Goal: Task Accomplishment & Management: Use online tool/utility

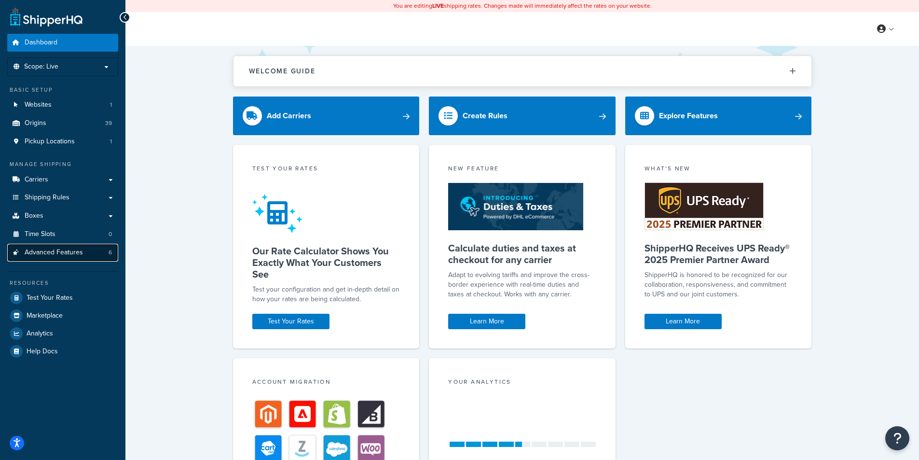
click at [50, 254] on span "Advanced Features" at bounding box center [54, 253] width 58 height 8
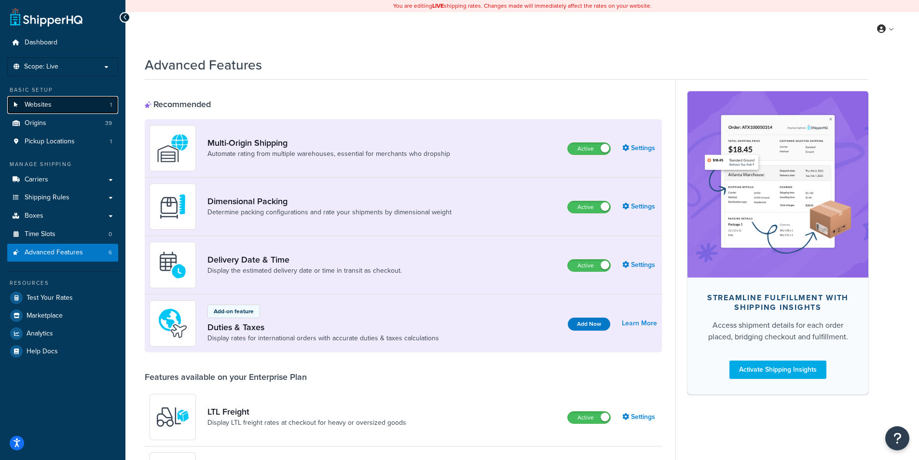
click at [44, 105] on span "Websites" at bounding box center [38, 105] width 27 height 8
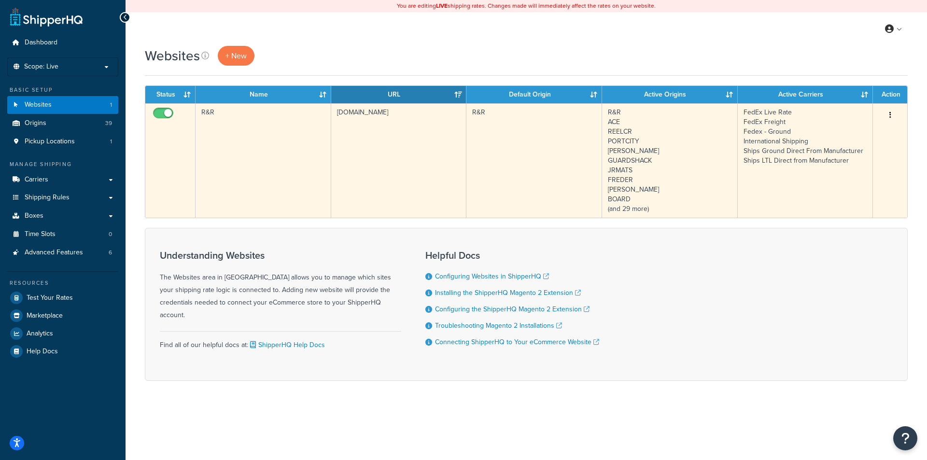
click at [889, 115] on icon "button" at bounding box center [890, 114] width 2 height 7
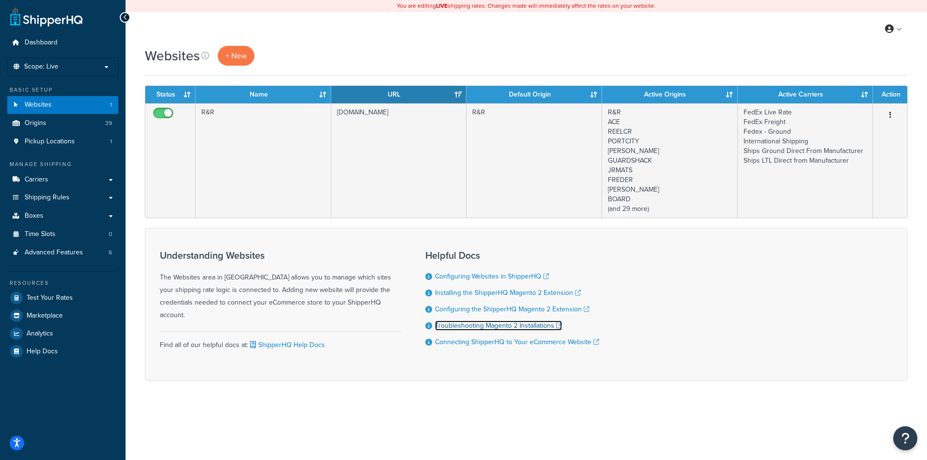
click at [522, 327] on link "Troubleshooting Magento 2 Installations" at bounding box center [498, 325] width 127 height 10
click at [43, 48] on link "Dashboard" at bounding box center [62, 43] width 111 height 18
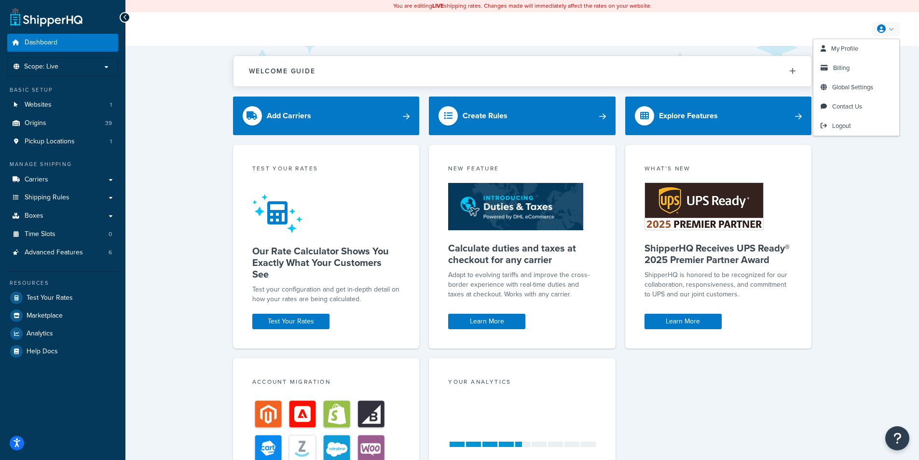
click at [890, 29] on link at bounding box center [887, 29] width 28 height 14
click at [874, 87] on span "Global Settings" at bounding box center [853, 87] width 41 height 9
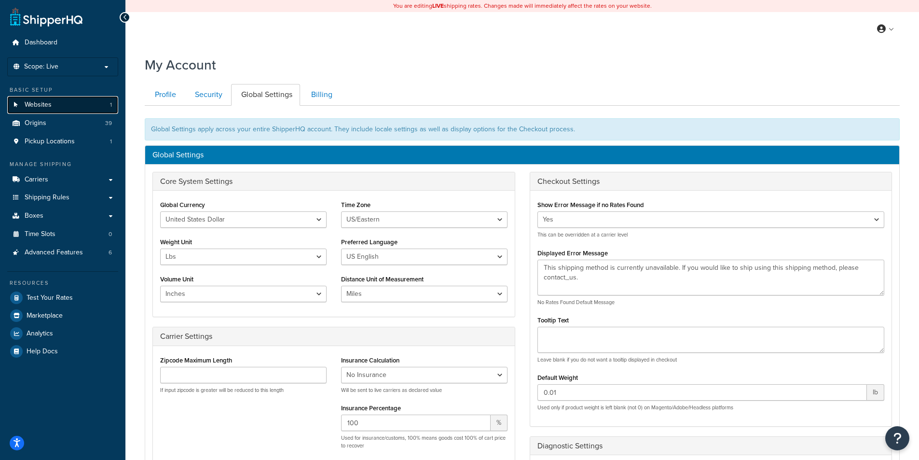
click at [61, 102] on link "Websites 1" at bounding box center [62, 105] width 111 height 18
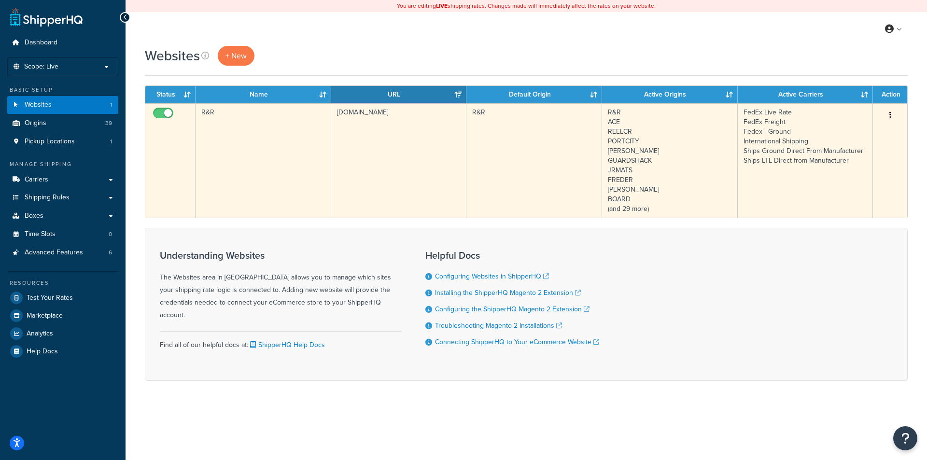
click at [888, 113] on button "button" at bounding box center [890, 115] width 14 height 15
click at [846, 133] on link "Edit" at bounding box center [850, 135] width 76 height 20
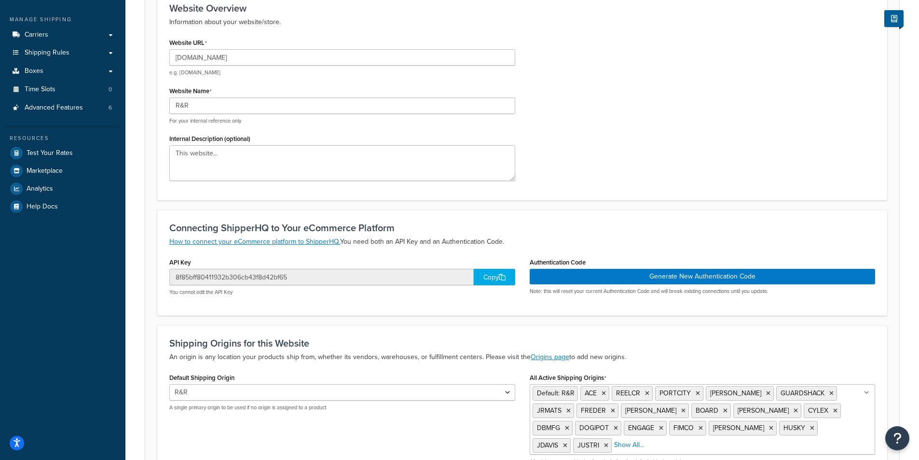
scroll to position [193, 0]
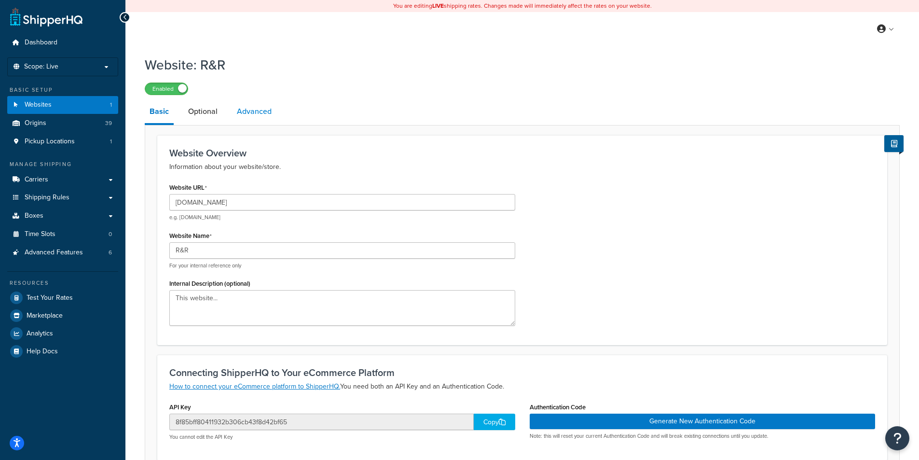
click at [246, 111] on link "Advanced" at bounding box center [254, 111] width 44 height 23
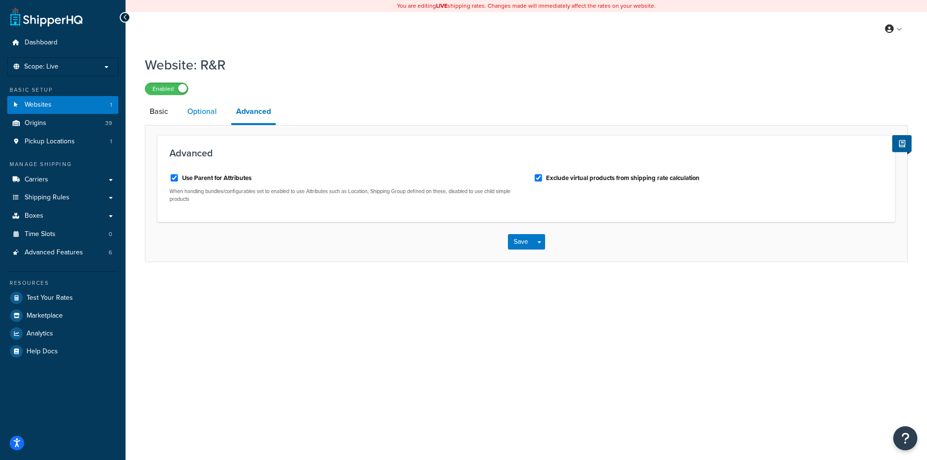
click at [205, 112] on link "Optional" at bounding box center [201, 111] width 39 height 23
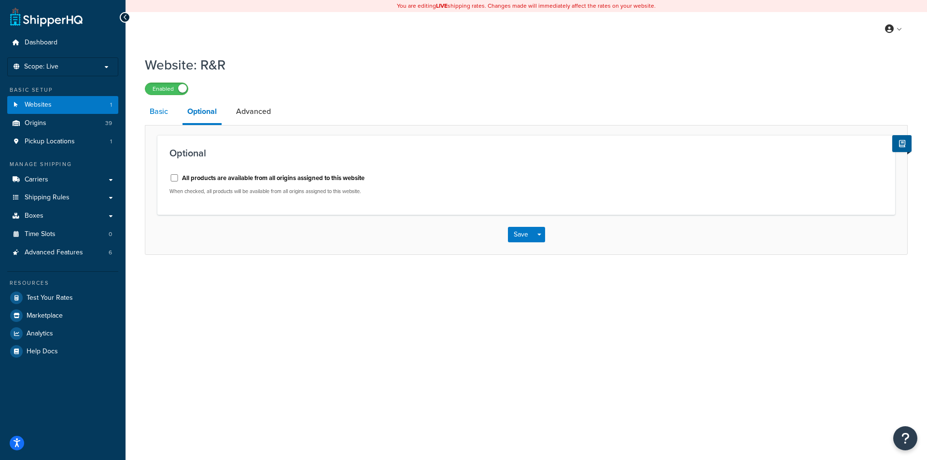
click at [155, 111] on link "Basic" at bounding box center [159, 111] width 28 height 23
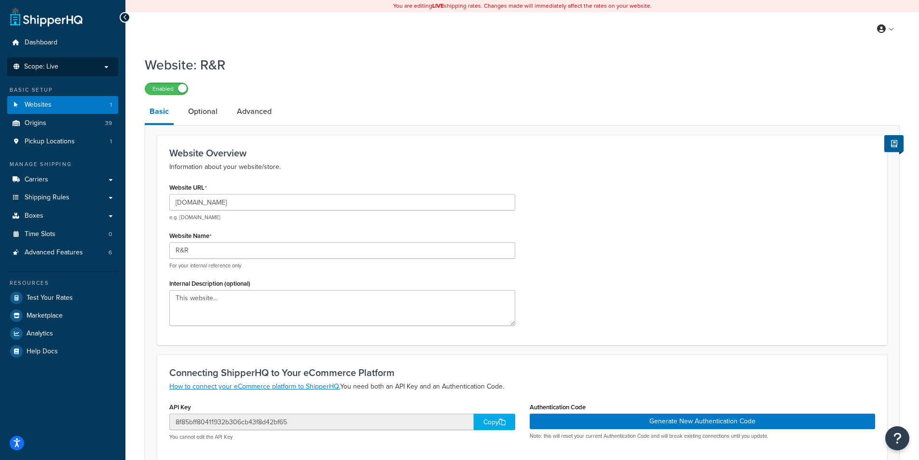
click at [105, 65] on p "Scope: Live" at bounding box center [63, 67] width 102 height 8
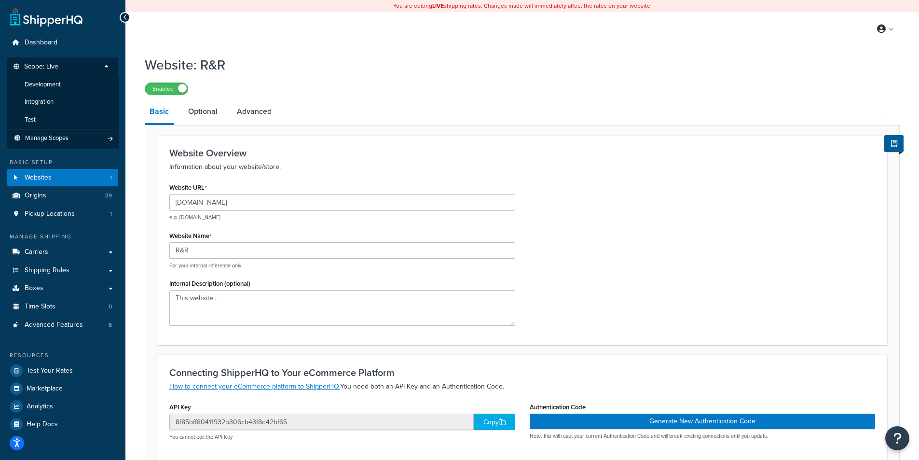
click at [105, 65] on p "Scope: Live" at bounding box center [63, 69] width 102 height 13
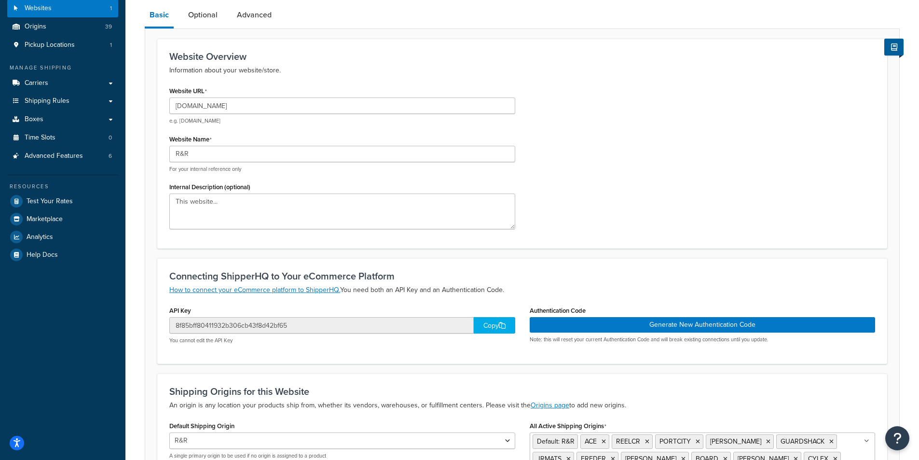
scroll to position [193, 0]
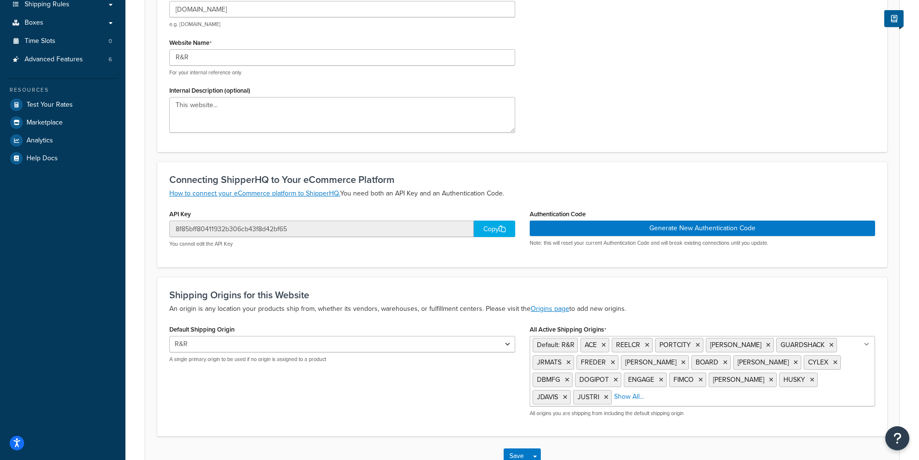
click at [498, 231] on div "Copy" at bounding box center [495, 229] width 42 height 16
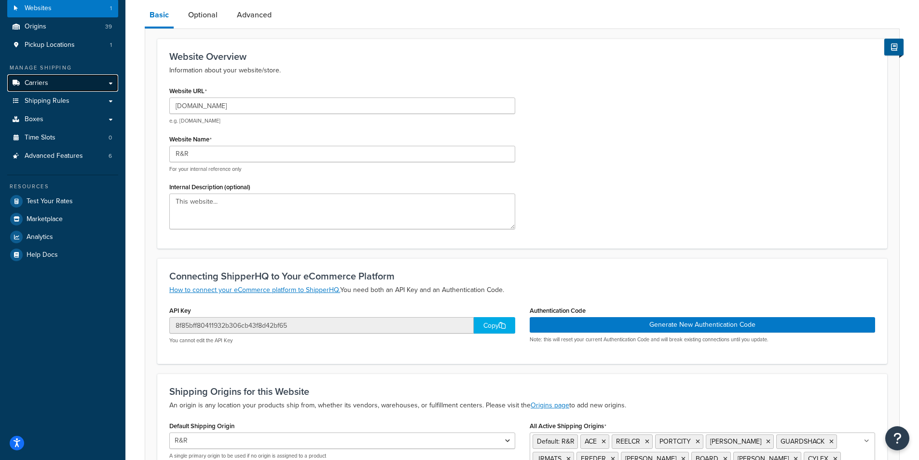
click at [45, 84] on span "Carriers" at bounding box center [37, 83] width 24 height 8
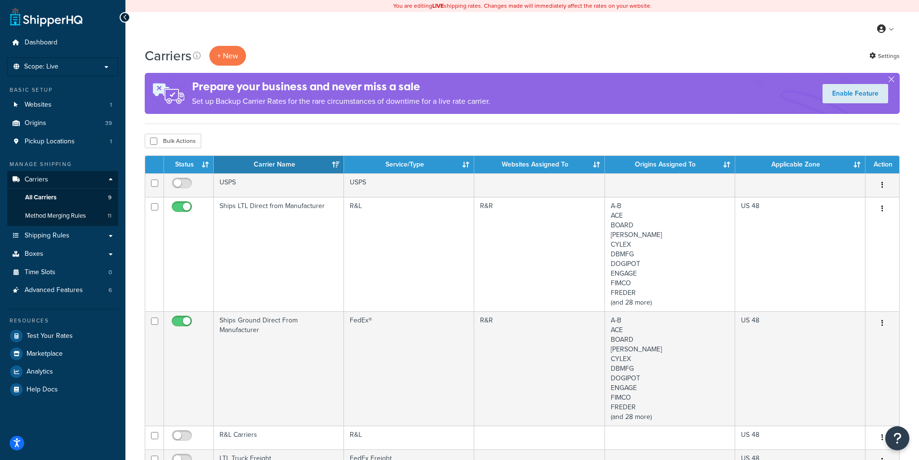
scroll to position [97, 0]
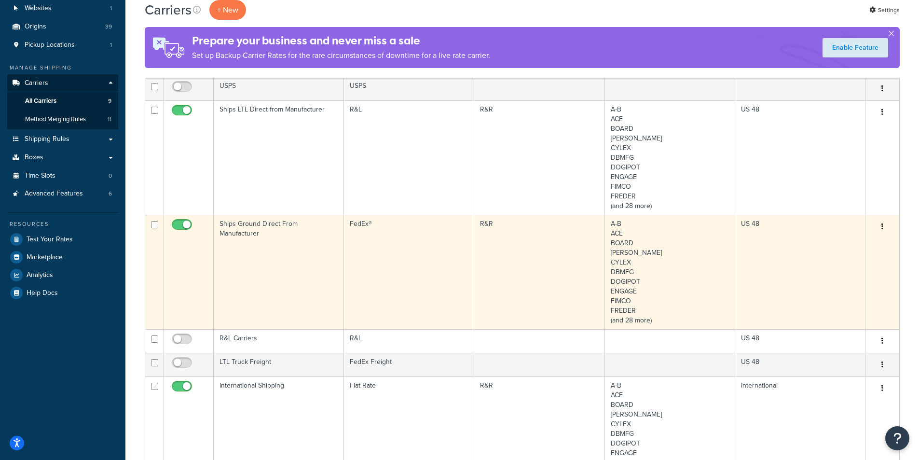
click at [883, 227] on icon "button" at bounding box center [883, 226] width 2 height 7
click at [838, 243] on link "Edit" at bounding box center [843, 246] width 76 height 20
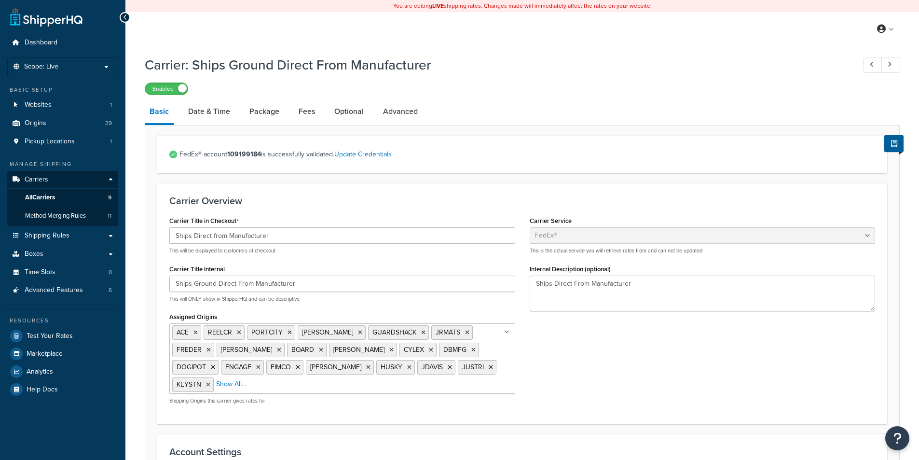
select select "fedEx"
select select "REGULAR_PICKUP"
select select "YOUR_PACKAGING"
click at [47, 198] on span "All Carriers" at bounding box center [40, 198] width 30 height 8
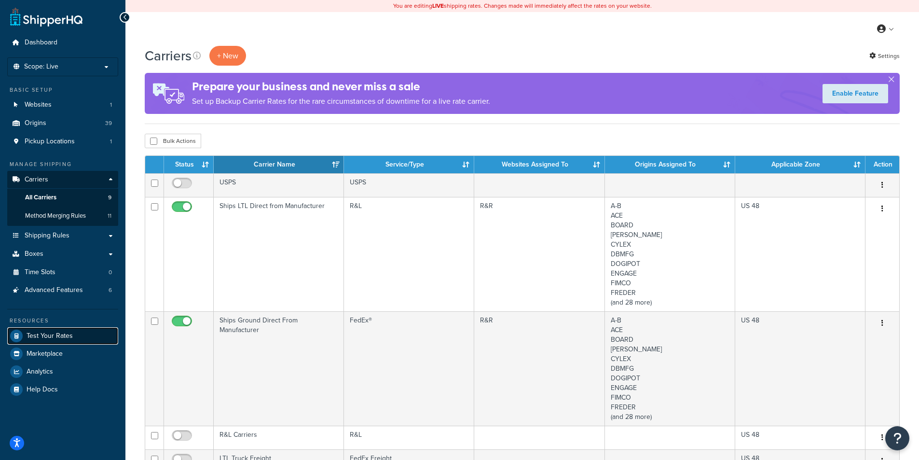
click at [74, 332] on link "Test Your Rates" at bounding box center [62, 335] width 111 height 17
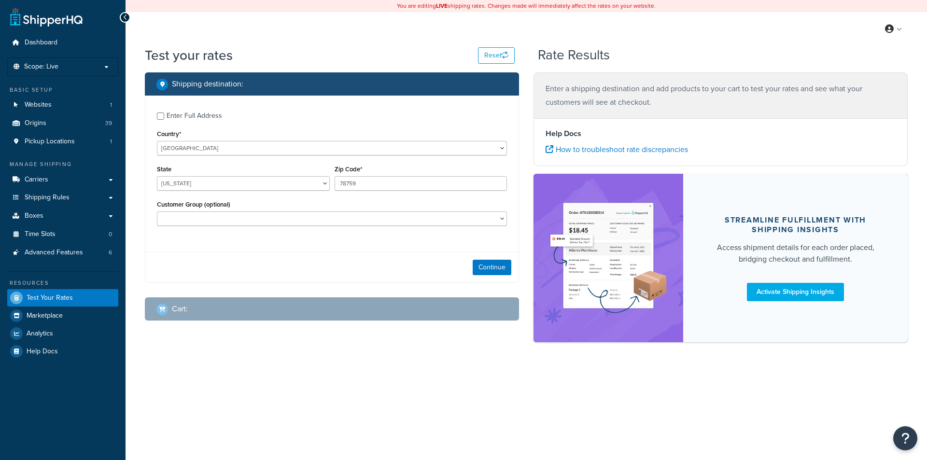
select select "[GEOGRAPHIC_DATA]"
click at [488, 270] on button "Continue" at bounding box center [491, 267] width 39 height 15
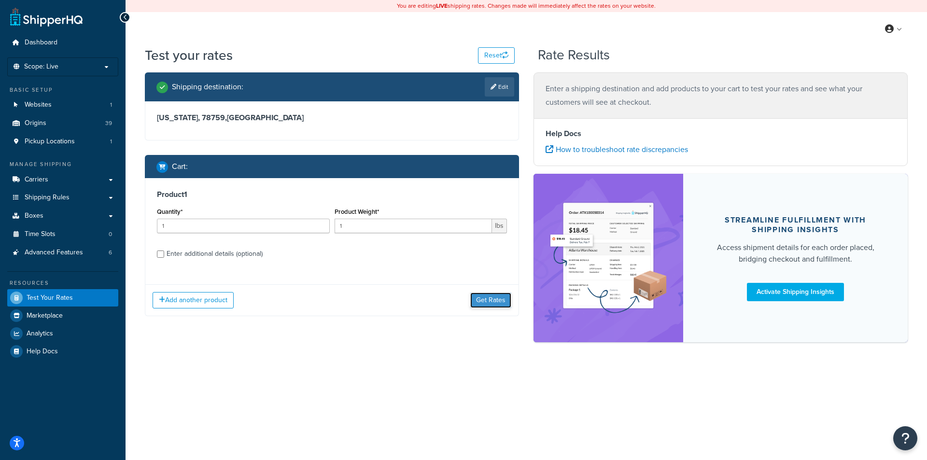
click at [491, 303] on button "Get Rates" at bounding box center [490, 299] width 41 height 15
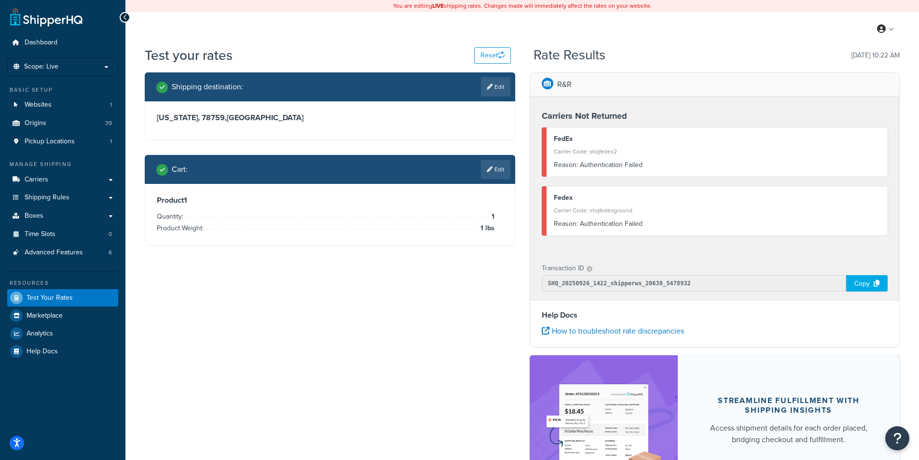
click at [611, 231] on div "Reason: Authentication Failed" at bounding box center [717, 224] width 327 height 14
click at [361, 52] on div "Test your rates Reset" at bounding box center [328, 55] width 366 height 19
click at [52, 180] on link "Carriers" at bounding box center [62, 180] width 111 height 18
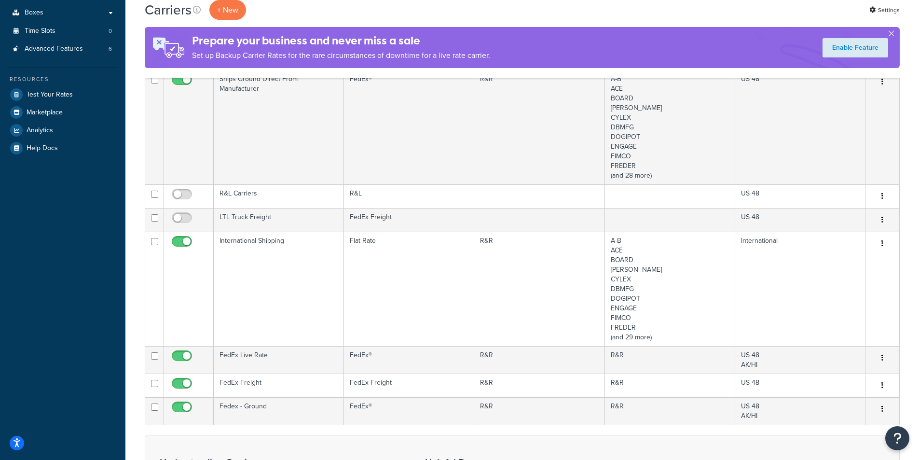
scroll to position [386, 0]
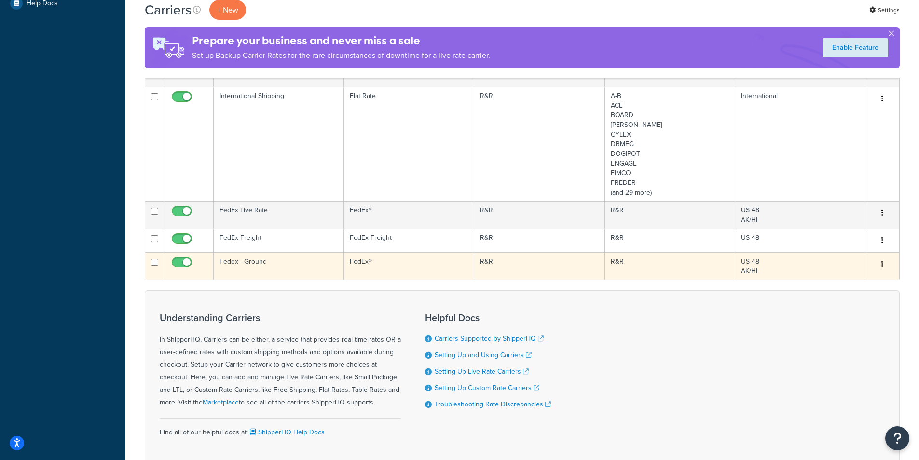
click at [884, 265] on button "button" at bounding box center [883, 264] width 14 height 15
click at [849, 281] on link "Edit" at bounding box center [843, 284] width 76 height 20
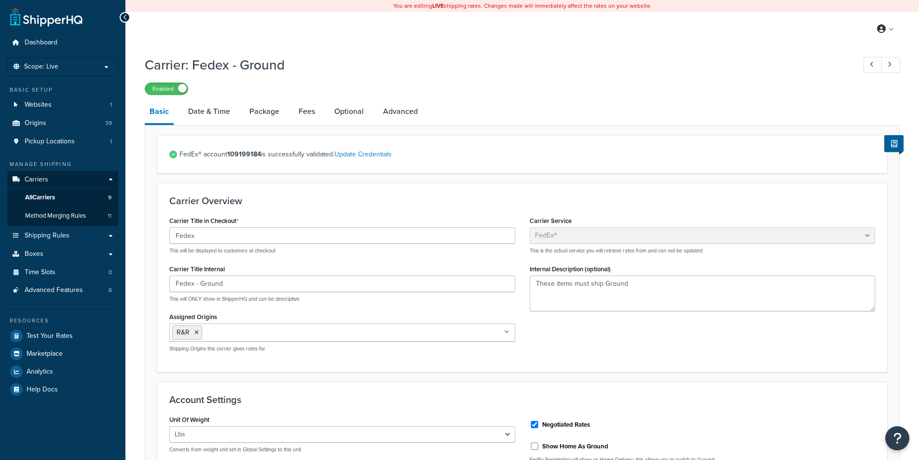
select select "fedEx"
select select "REGULAR_PICKUP"
select select "YOUR_PACKAGING"
click at [405, 112] on link "Advanced" at bounding box center [400, 111] width 44 height 23
select select "false"
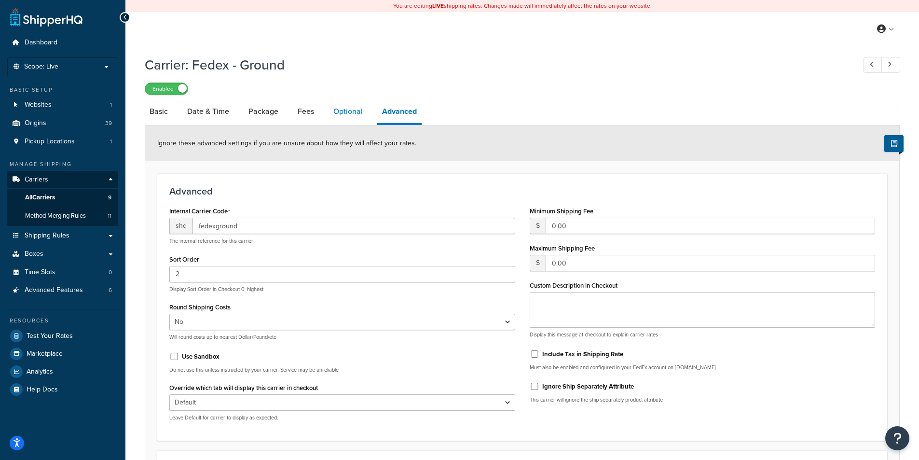
click at [351, 112] on link "Optional" at bounding box center [348, 111] width 39 height 23
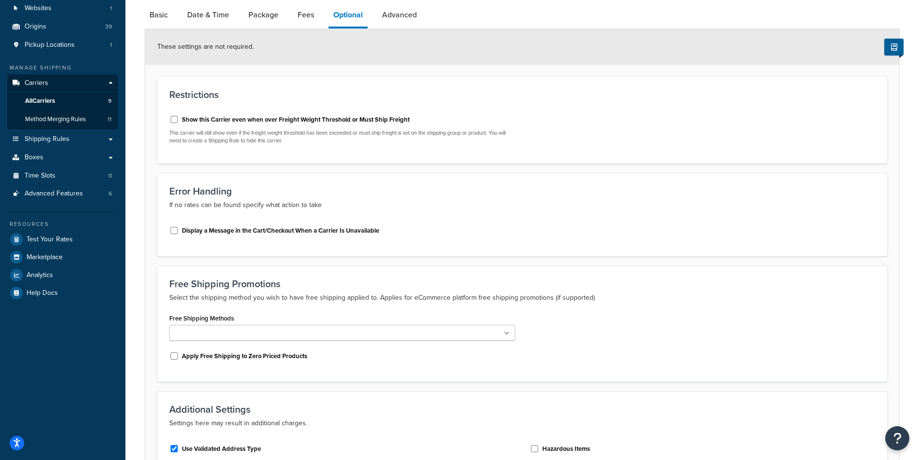
scroll to position [48, 0]
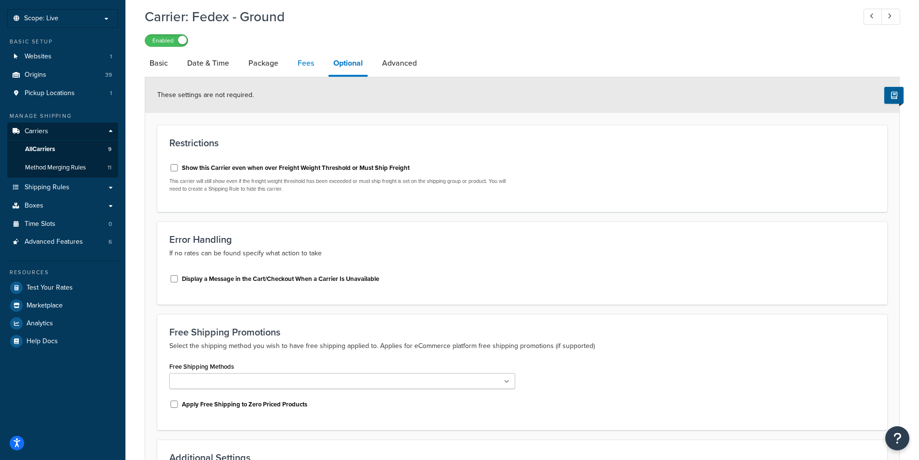
click at [303, 64] on link "Fees" at bounding box center [306, 63] width 26 height 23
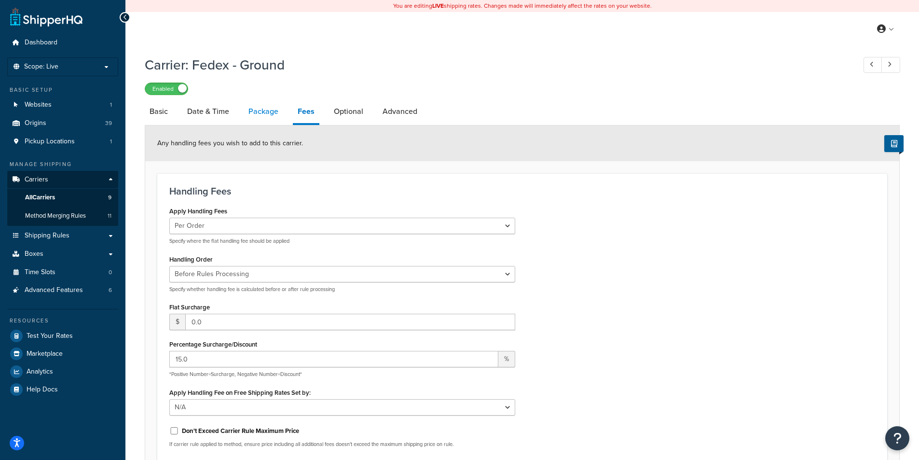
click at [254, 113] on link "Package" at bounding box center [264, 111] width 40 height 23
select select "242613"
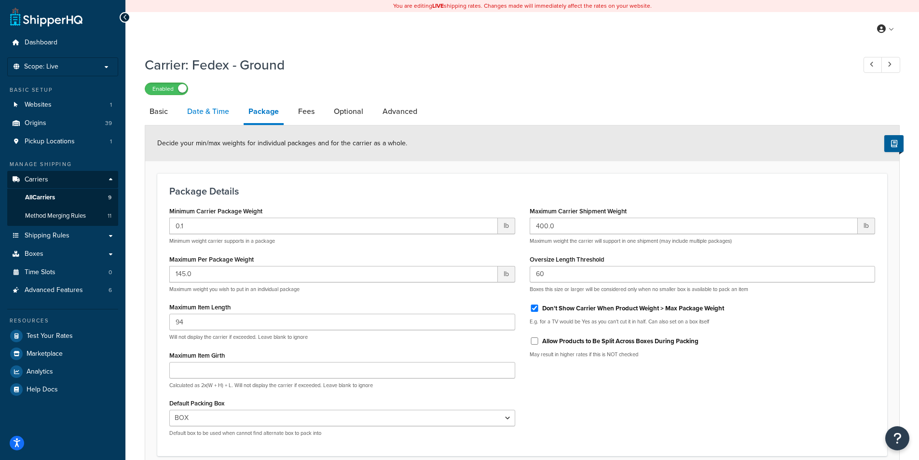
click at [218, 113] on link "Date & Time" at bounding box center [208, 111] width 52 height 23
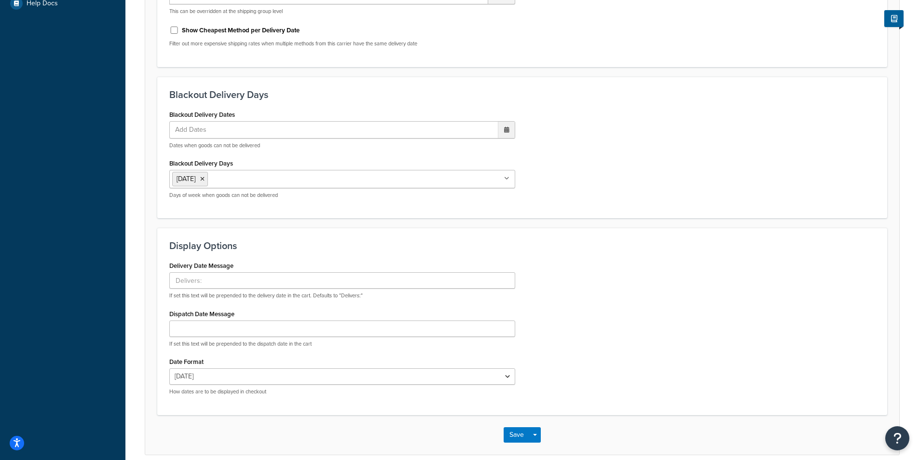
scroll to position [97, 0]
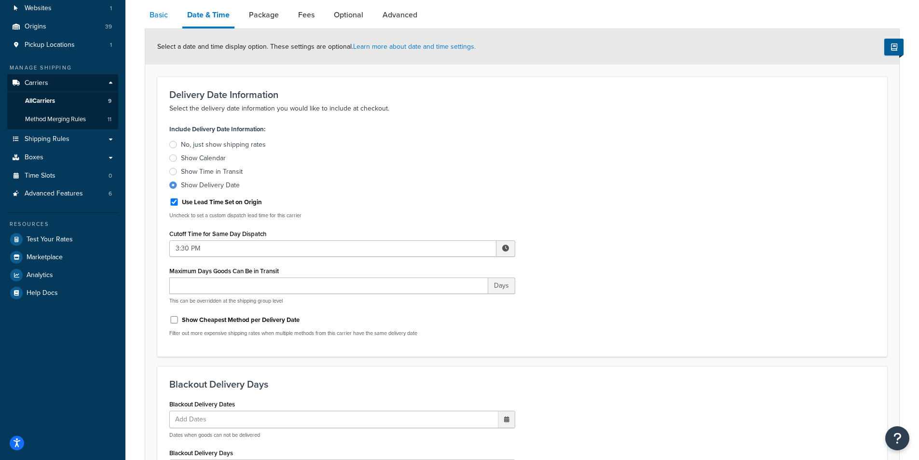
click at [163, 15] on link "Basic" at bounding box center [159, 14] width 28 height 23
select select "fedEx"
select select "REGULAR_PICKUP"
select select "YOUR_PACKAGING"
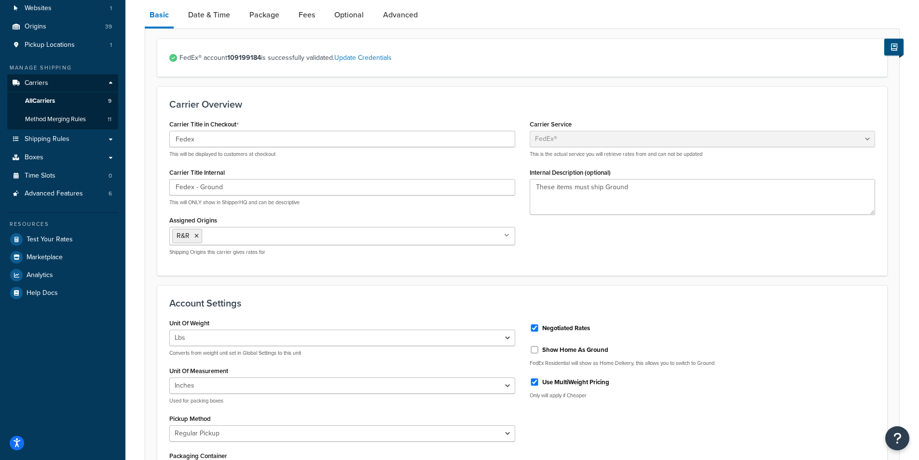
click at [893, 47] on icon at bounding box center [894, 46] width 6 height 7
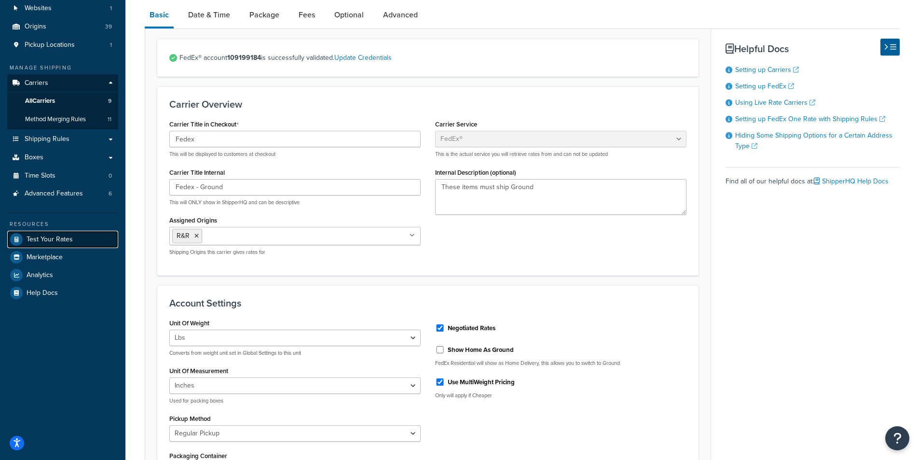
click at [44, 238] on span "Test Your Rates" at bounding box center [50, 240] width 46 height 8
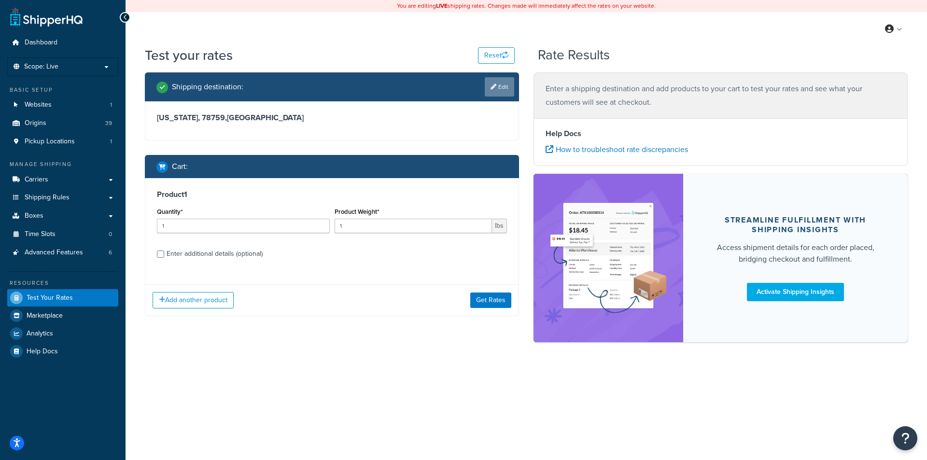
click at [500, 83] on link "Edit" at bounding box center [499, 86] width 29 height 19
select select "TX"
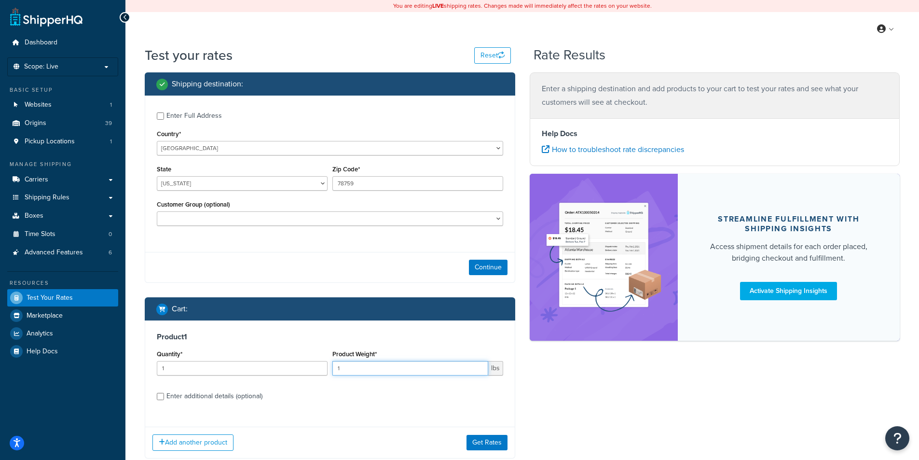
click at [373, 372] on input "1" at bounding box center [411, 368] width 156 height 14
drag, startPoint x: 374, startPoint y: 371, endPoint x: 336, endPoint y: 373, distance: 37.2
click at [328, 373] on div "Quantity* 1 Product Weight* 1 lbs" at bounding box center [329, 364] width 351 height 35
type input "4"
drag, startPoint x: 280, startPoint y: 372, endPoint x: 150, endPoint y: 376, distance: 130.4
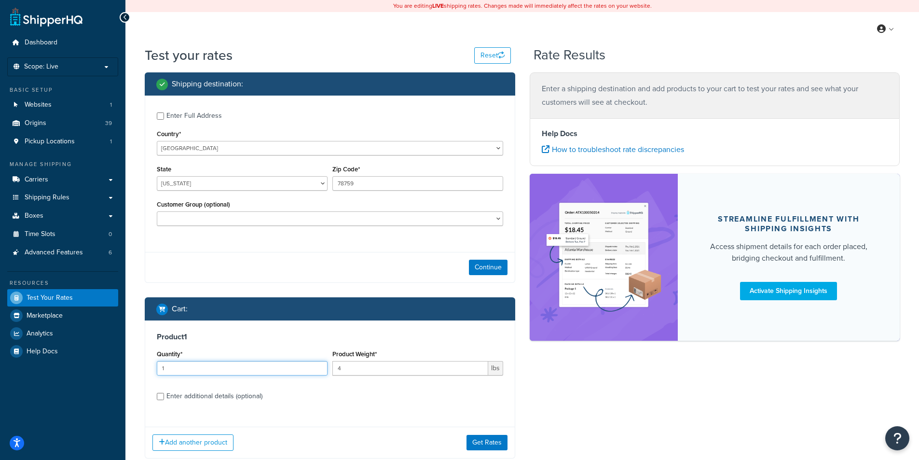
click at [150, 376] on div "Product 1 Quantity* 1 Product Weight* 4 lbs Enter additional details (optional)" at bounding box center [330, 369] width 370 height 99
type input "2"
click at [485, 438] on button "Get Rates" at bounding box center [487, 442] width 41 height 15
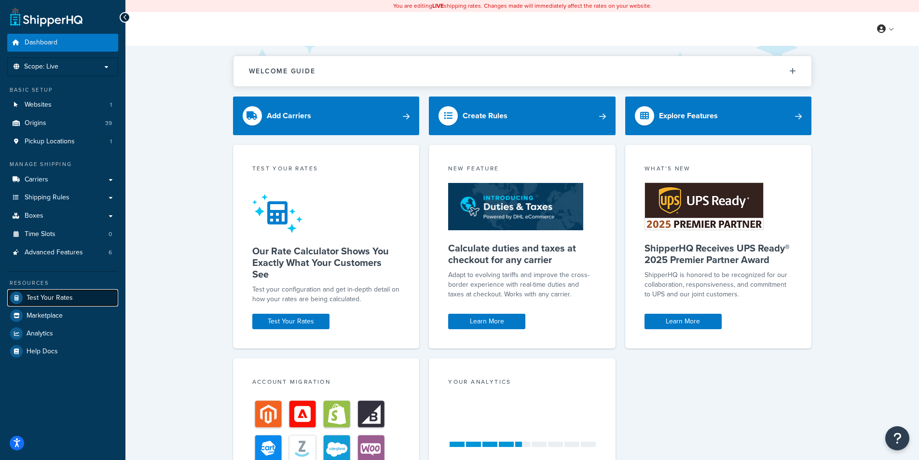
click at [47, 300] on span "Test Your Rates" at bounding box center [50, 298] width 46 height 8
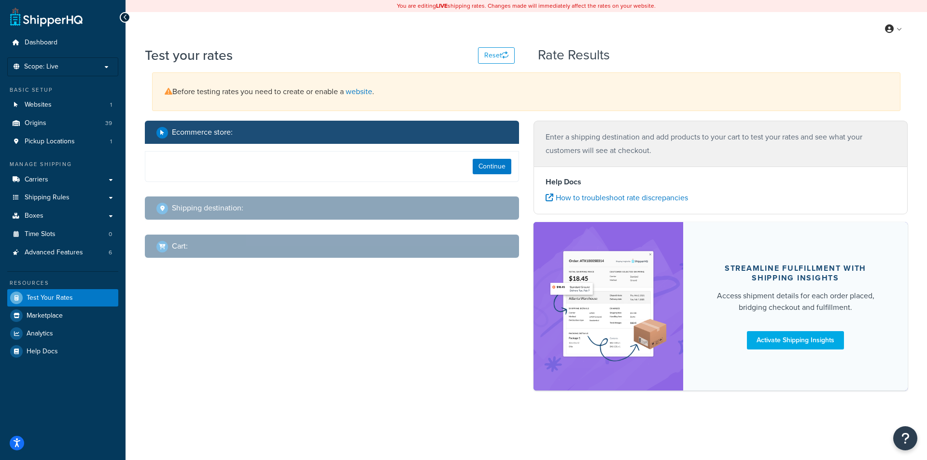
select select "TX"
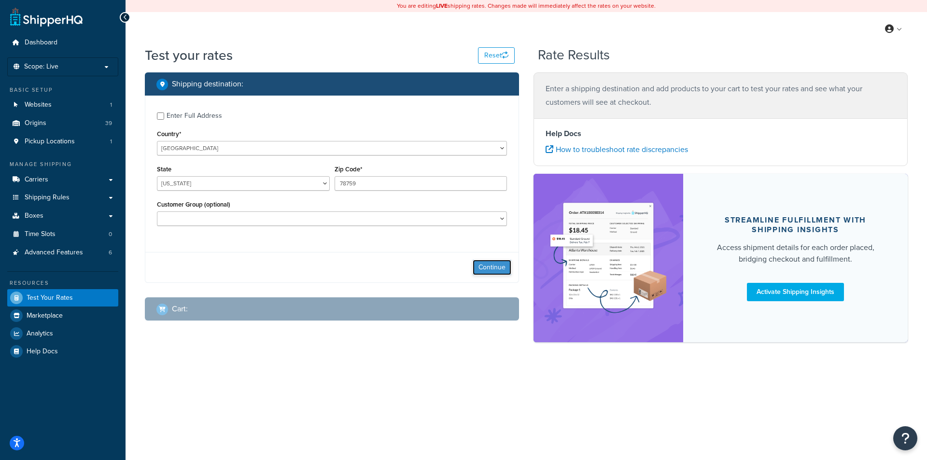
click at [484, 269] on button "Continue" at bounding box center [491, 267] width 39 height 15
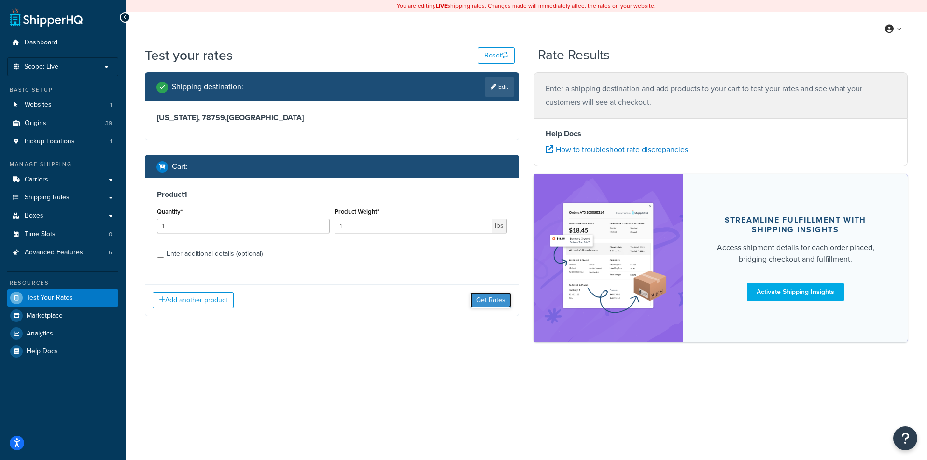
click at [501, 298] on button "Get Rates" at bounding box center [490, 299] width 41 height 15
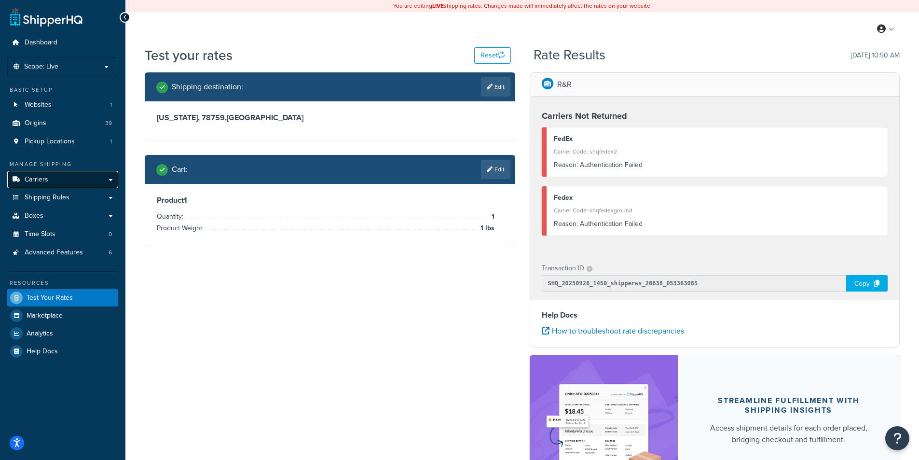
click at [65, 180] on link "Carriers" at bounding box center [62, 180] width 111 height 18
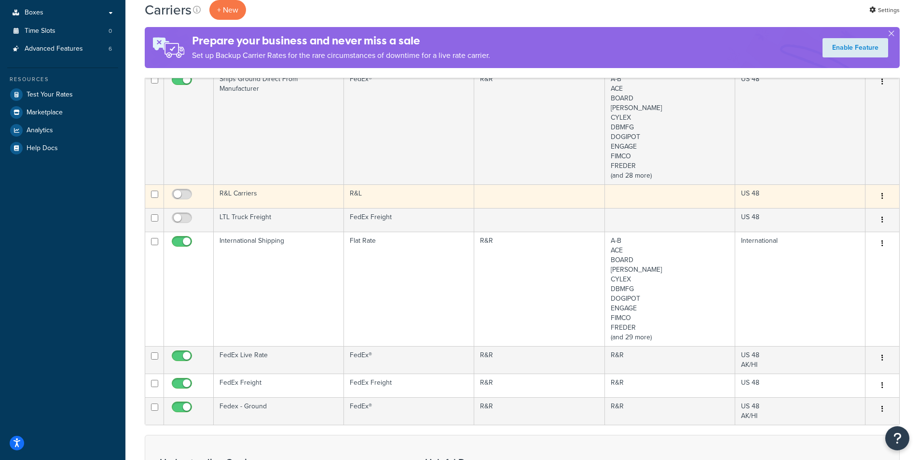
scroll to position [290, 0]
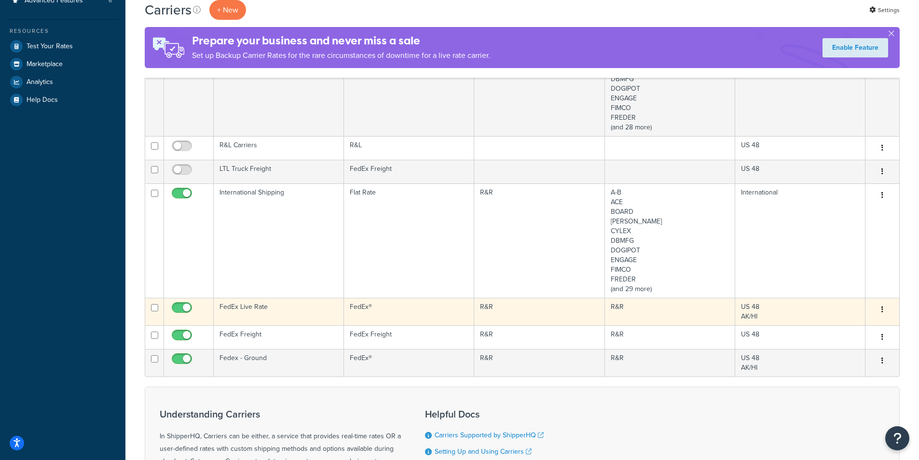
click at [885, 307] on button "button" at bounding box center [883, 309] width 14 height 15
click at [844, 328] on link "Edit" at bounding box center [843, 329] width 76 height 20
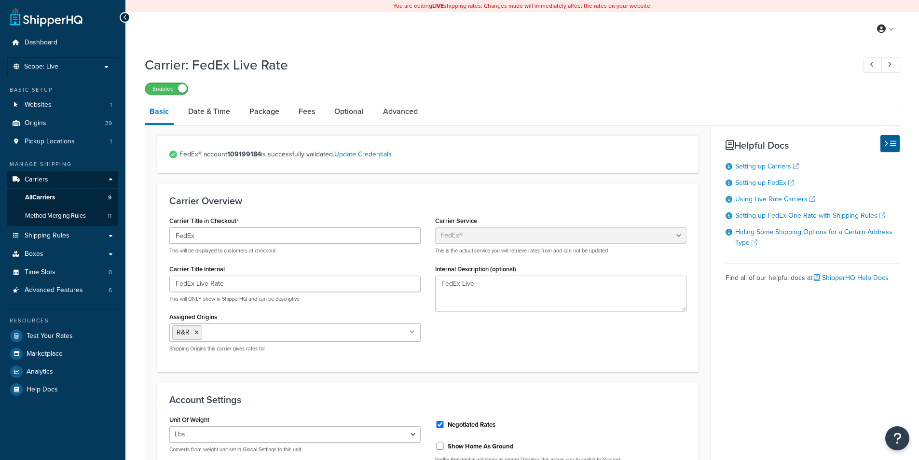
select select "fedEx"
select select "REGULAR_PICKUP"
select select "YOUR_PACKAGING"
click at [387, 155] on link "Update Credentials" at bounding box center [362, 154] width 57 height 10
select select "US"
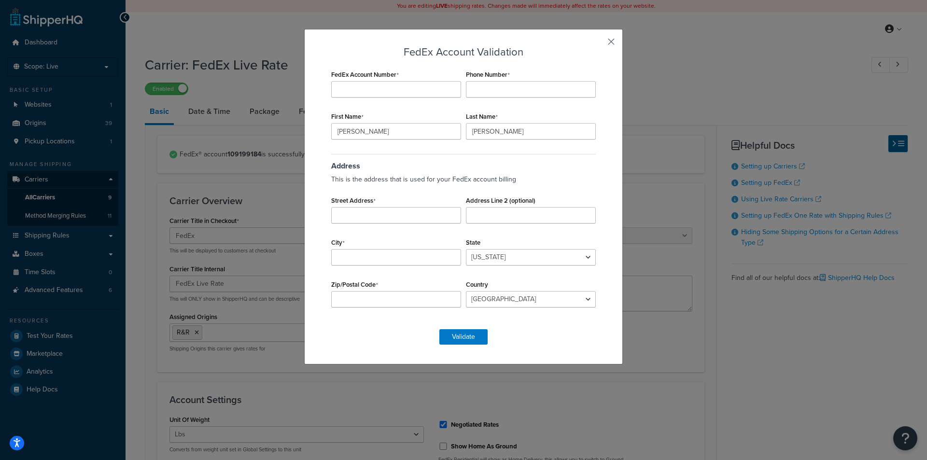
click at [598, 44] on button "button" at bounding box center [597, 45] width 2 height 2
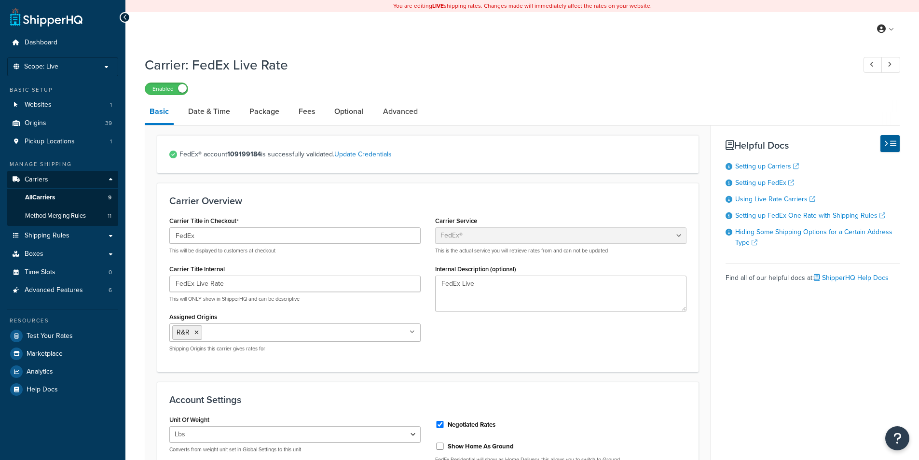
select select "fedEx"
select select "REGULAR_PICKUP"
select select "YOUR_PACKAGING"
click at [385, 158] on link "Update Credentials" at bounding box center [362, 154] width 57 height 10
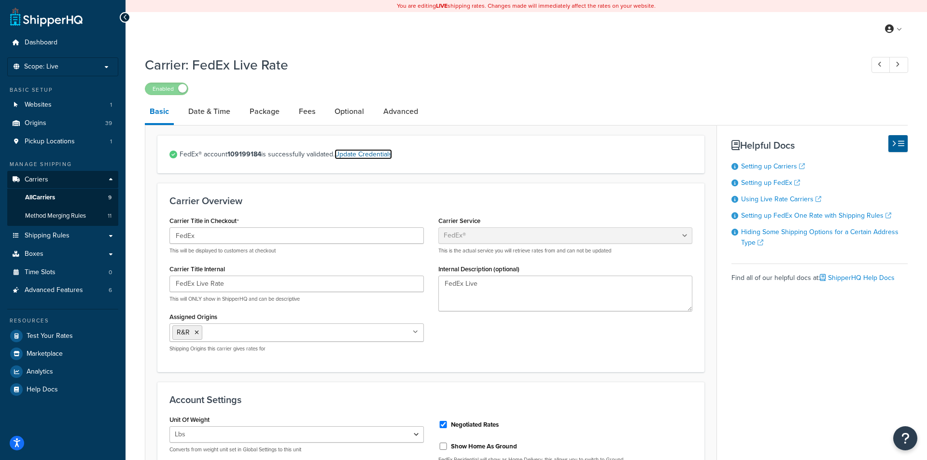
select select "US"
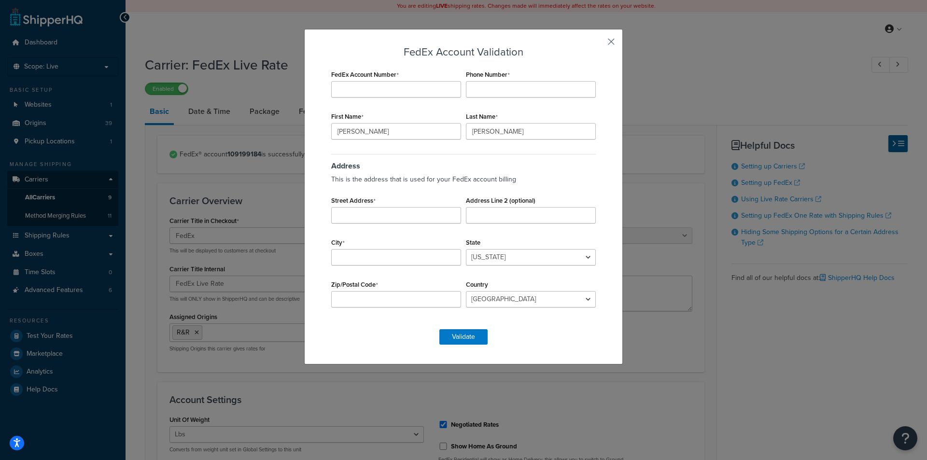
click at [598, 44] on button "button" at bounding box center [597, 45] width 2 height 2
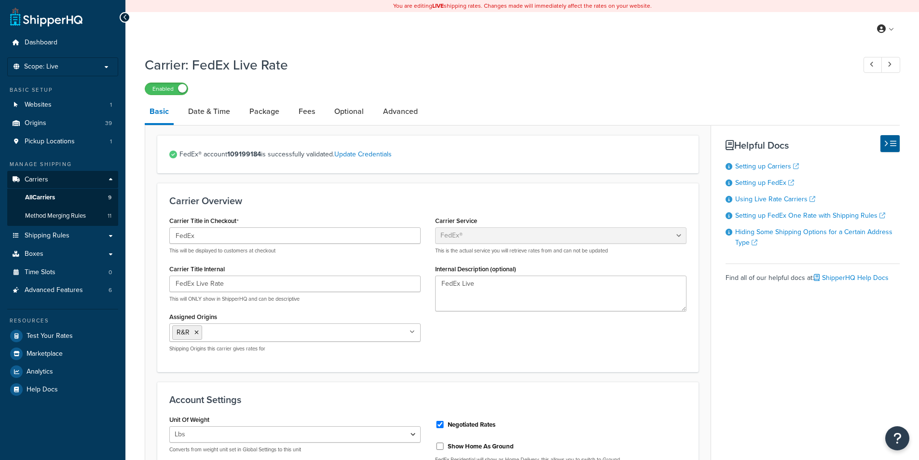
select select "fedEx"
select select "REGULAR_PICKUP"
select select "YOUR_PACKAGING"
click at [16, 438] on icon "Open accessiBe: accessibility options, statement and help" at bounding box center [17, 443] width 8 height 10
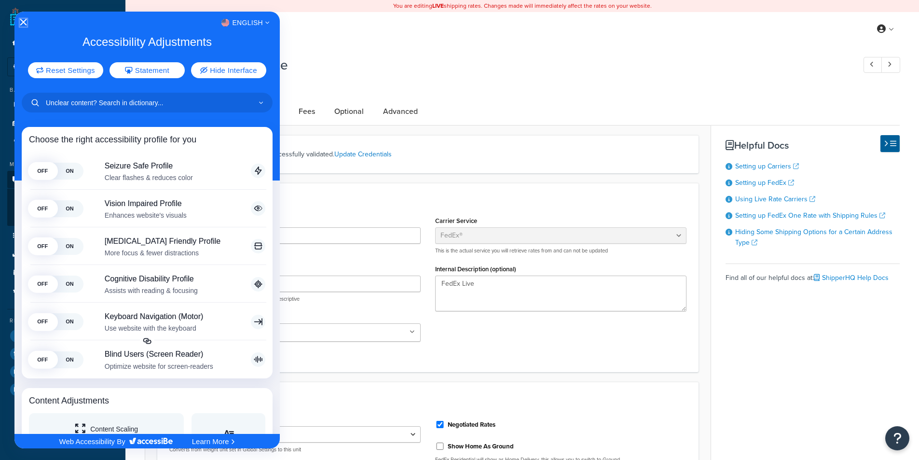
click at [26, 21] on icon "Close Accessibility Interface" at bounding box center [23, 22] width 7 height 7
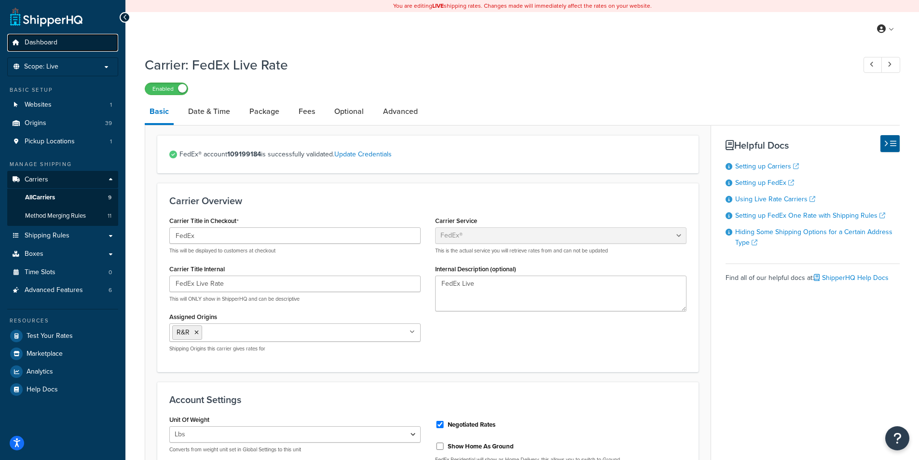
click at [46, 43] on span "Dashboard" at bounding box center [41, 43] width 33 height 8
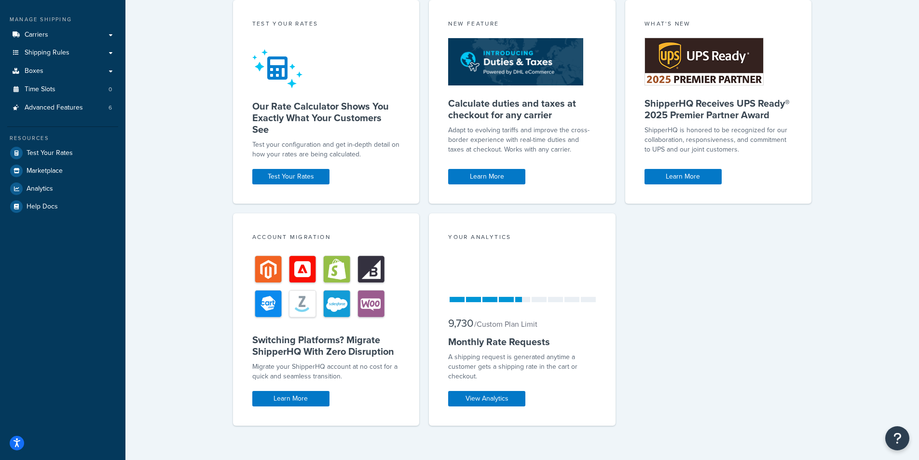
scroll to position [149, 0]
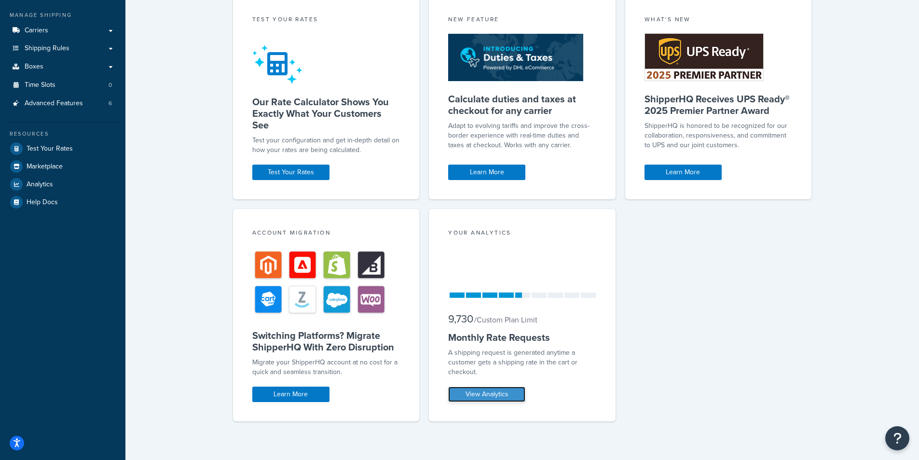
click at [512, 394] on link "View Analytics" at bounding box center [486, 394] width 77 height 15
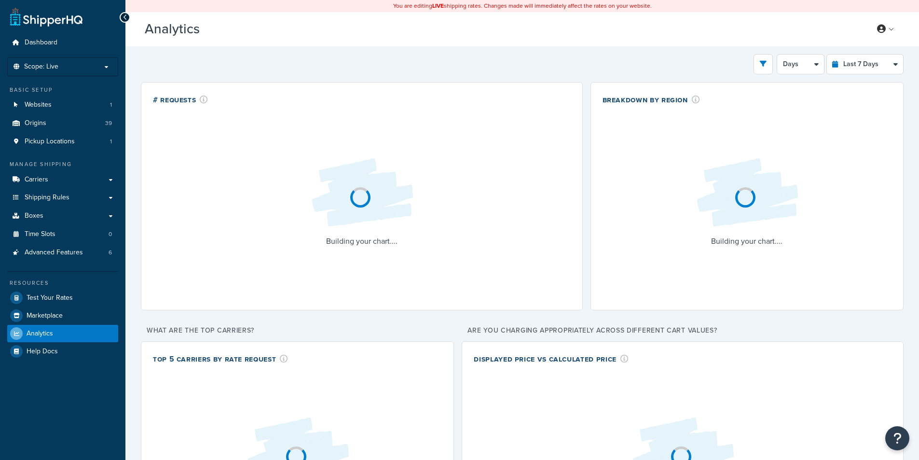
select select "last_7_days"
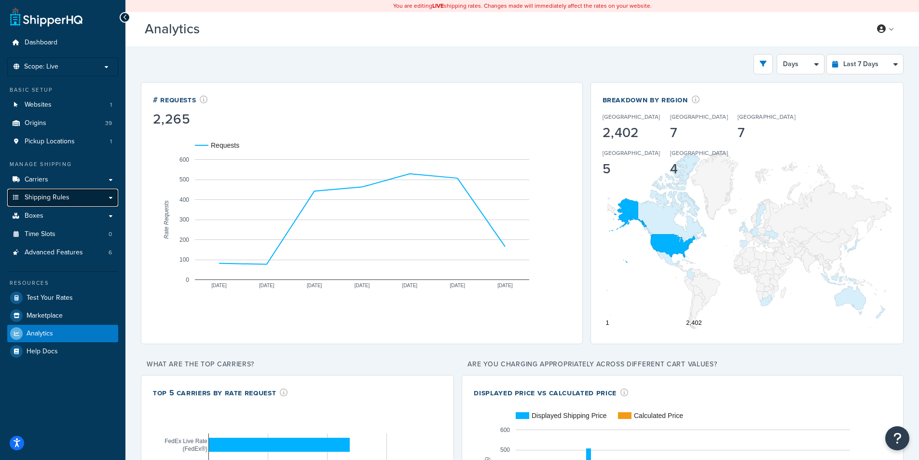
click at [59, 197] on span "Shipping Rules" at bounding box center [47, 198] width 45 height 8
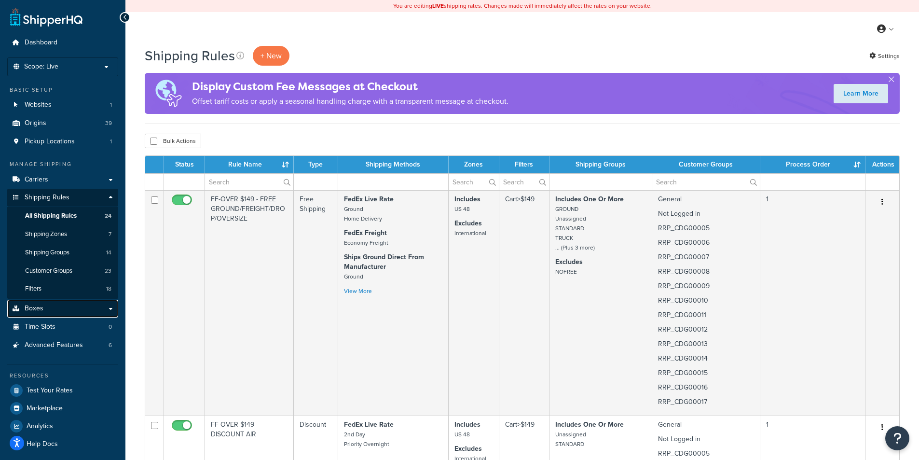
click at [34, 309] on span "Boxes" at bounding box center [34, 309] width 19 height 8
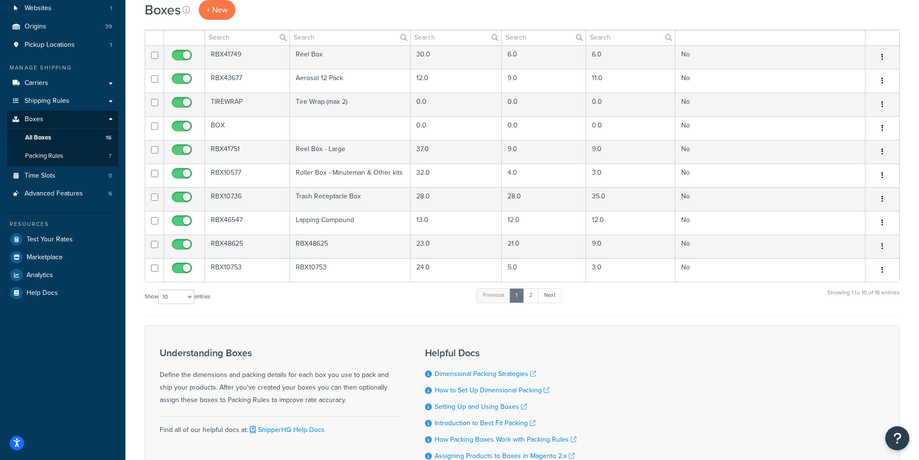
scroll to position [145, 0]
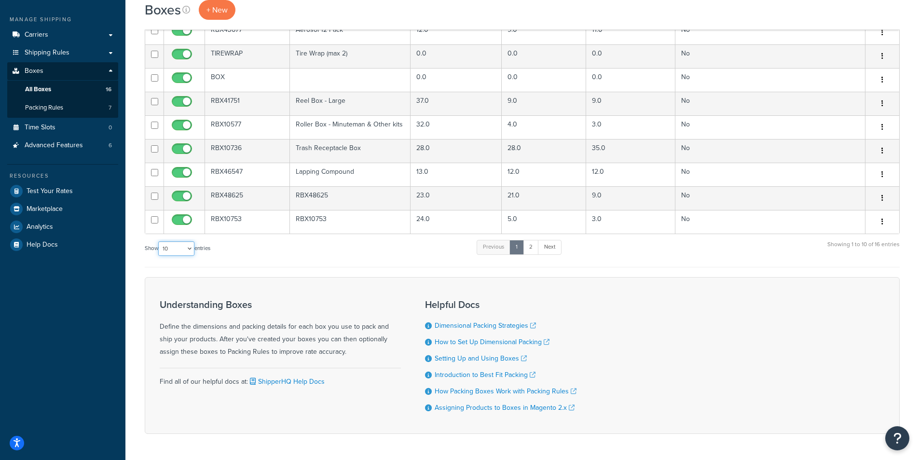
click at [180, 249] on select "10 15 25 50 100 1000" at bounding box center [176, 248] width 36 height 14
select select "25"
click at [159, 242] on select "10 15 25 50 100 1000" at bounding box center [176, 248] width 36 height 14
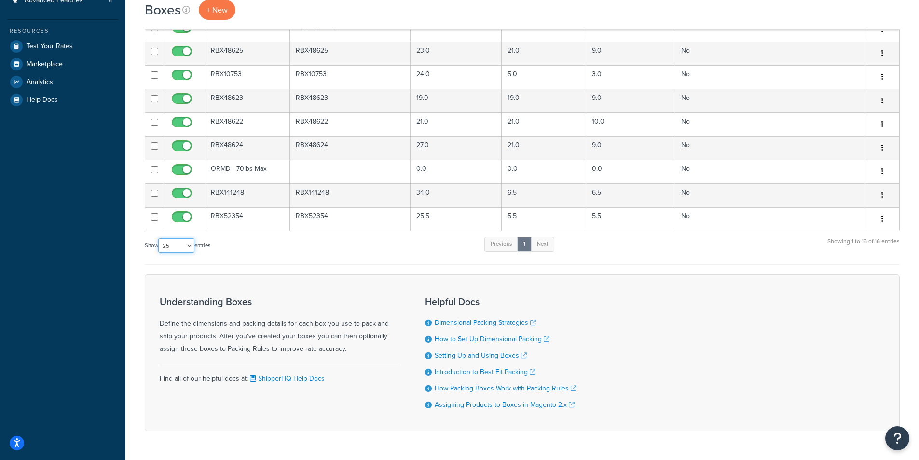
scroll to position [48, 0]
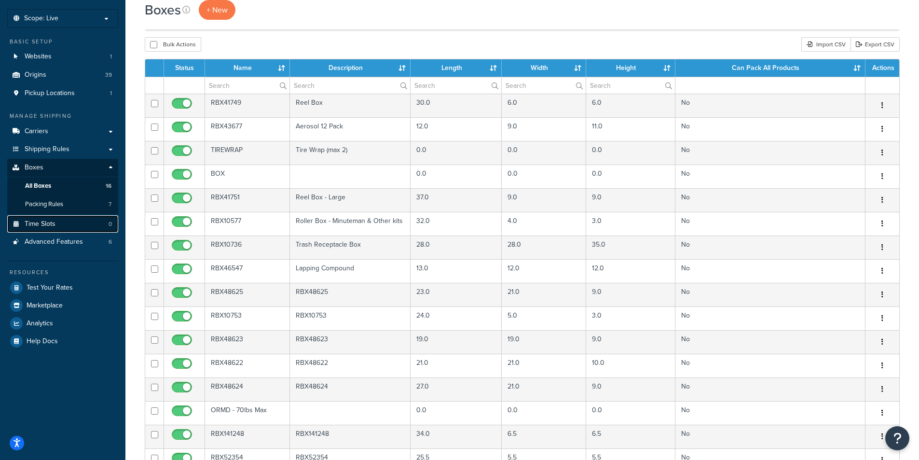
click at [47, 221] on span "Time Slots" at bounding box center [40, 224] width 31 height 8
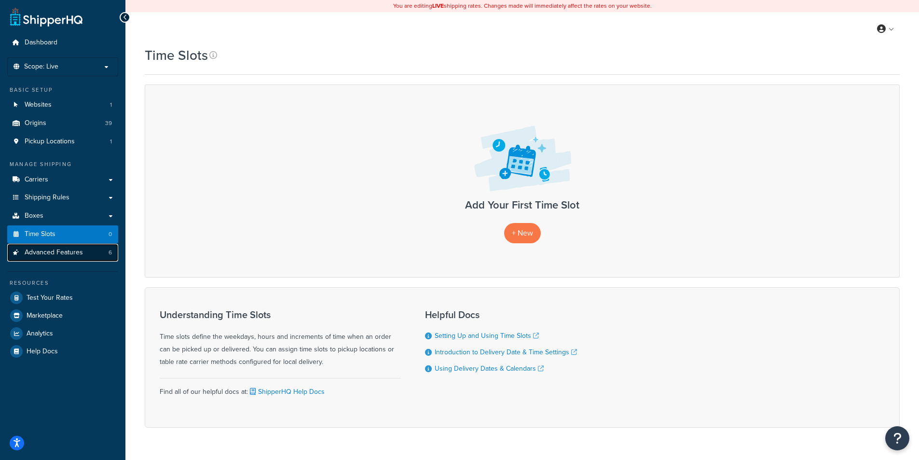
click at [50, 254] on span "Advanced Features" at bounding box center [54, 253] width 58 height 8
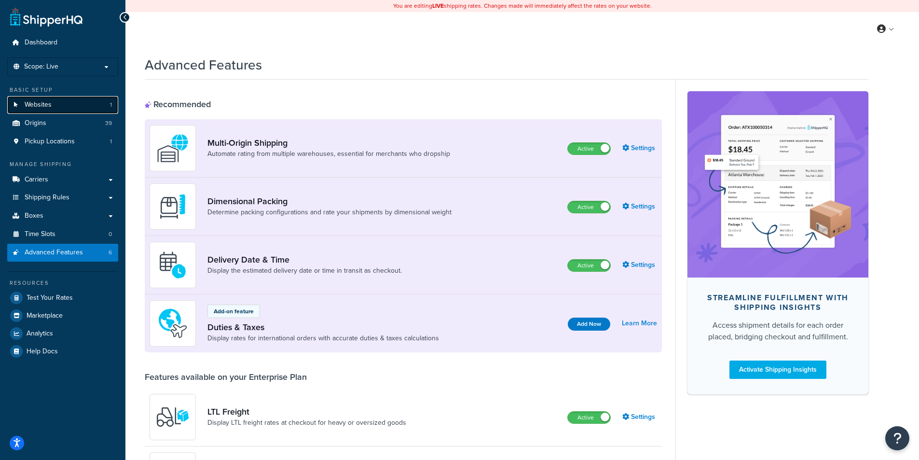
click at [31, 107] on span "Websites" at bounding box center [38, 105] width 27 height 8
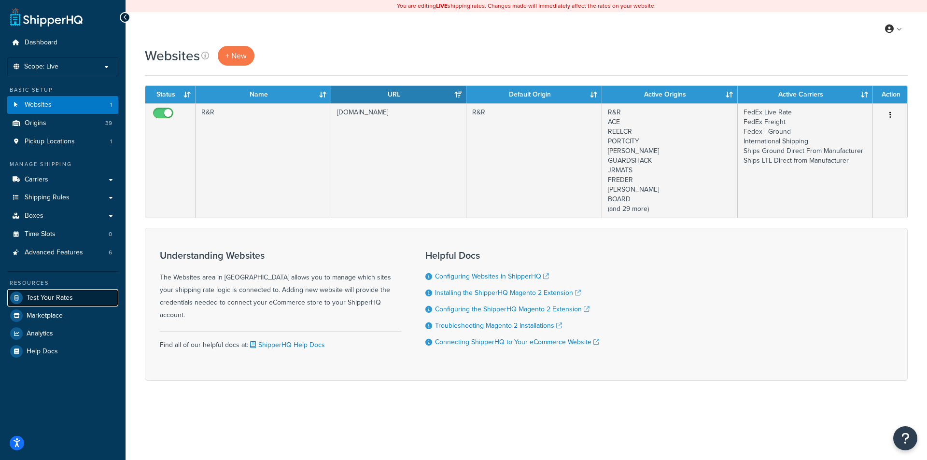
click at [54, 301] on span "Test Your Rates" at bounding box center [50, 298] width 46 height 8
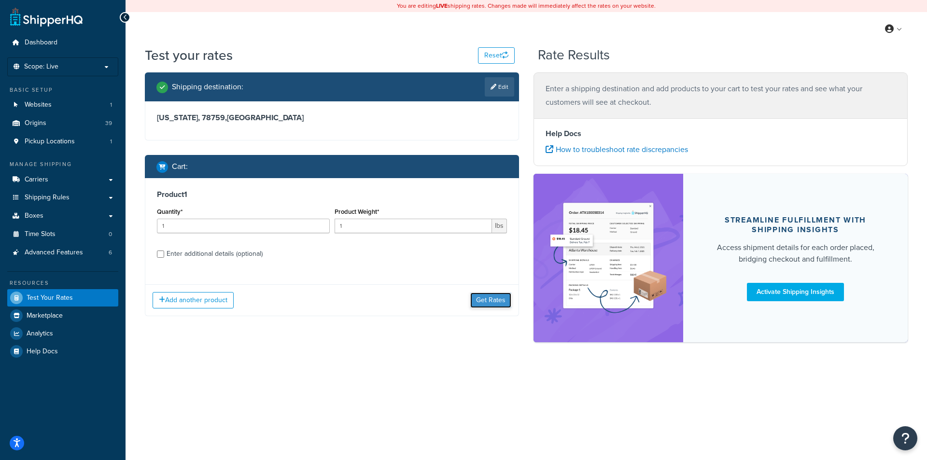
click at [493, 306] on button "Get Rates" at bounding box center [490, 299] width 41 height 15
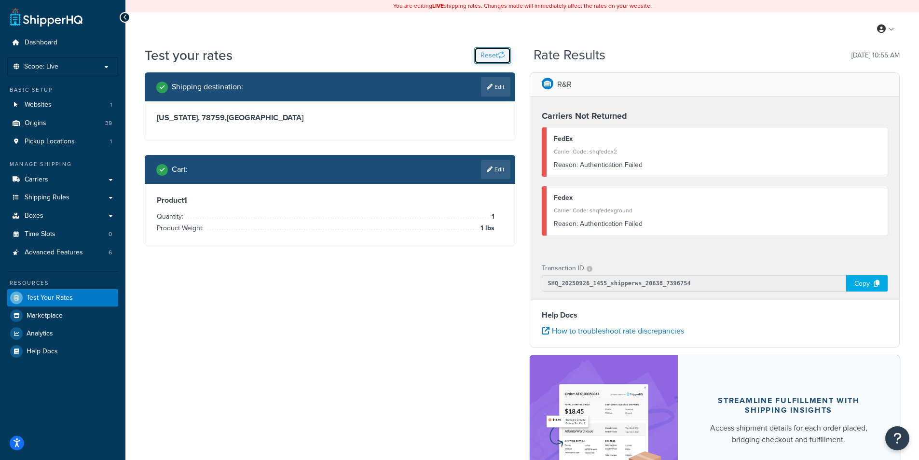
click at [496, 58] on button "Reset" at bounding box center [492, 55] width 37 height 16
select select "[GEOGRAPHIC_DATA]"
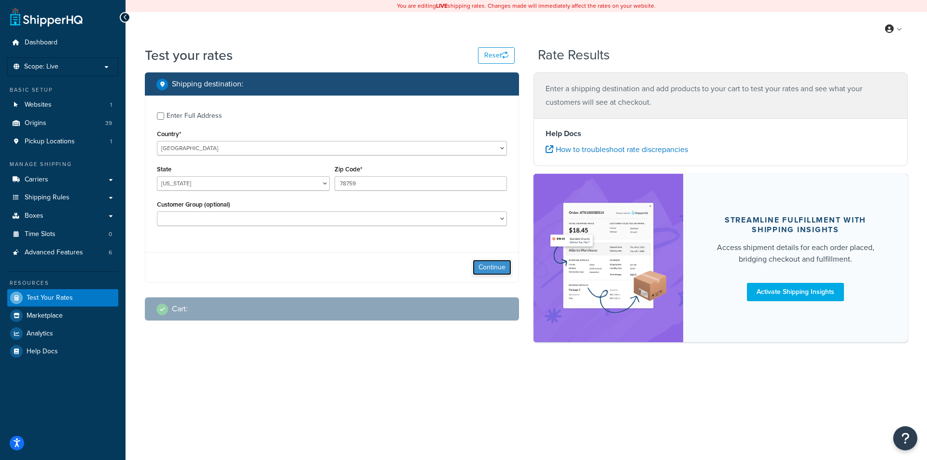
click at [491, 265] on button "Continue" at bounding box center [491, 267] width 39 height 15
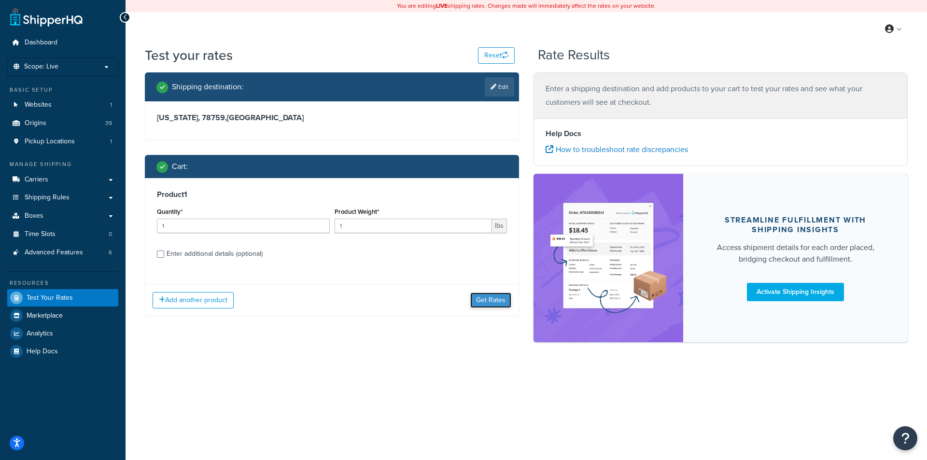
click at [501, 302] on button "Get Rates" at bounding box center [490, 299] width 41 height 15
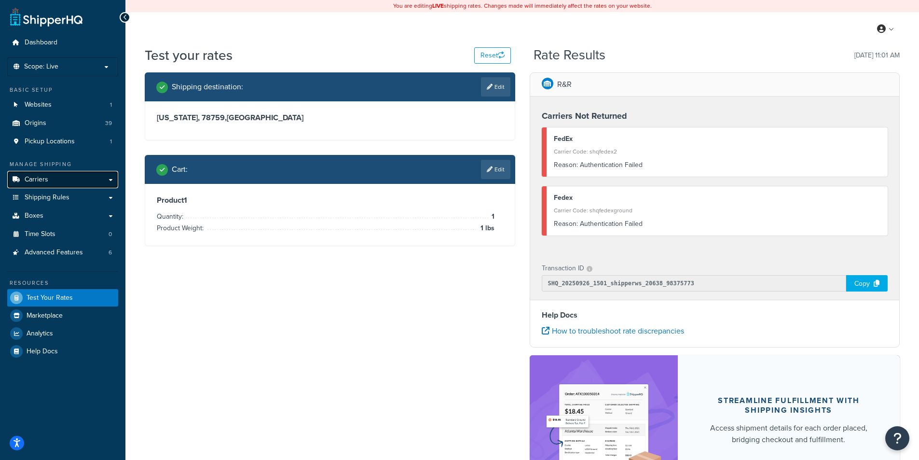
click at [49, 177] on link "Carriers" at bounding box center [62, 180] width 111 height 18
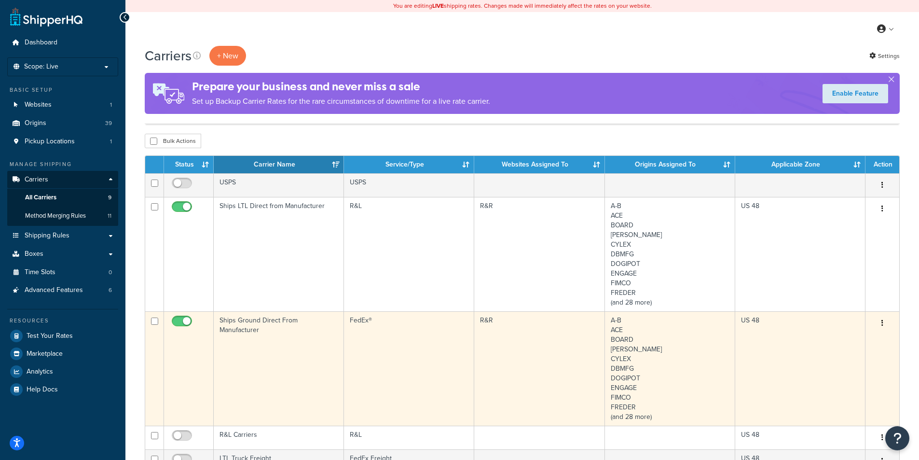
scroll to position [386, 0]
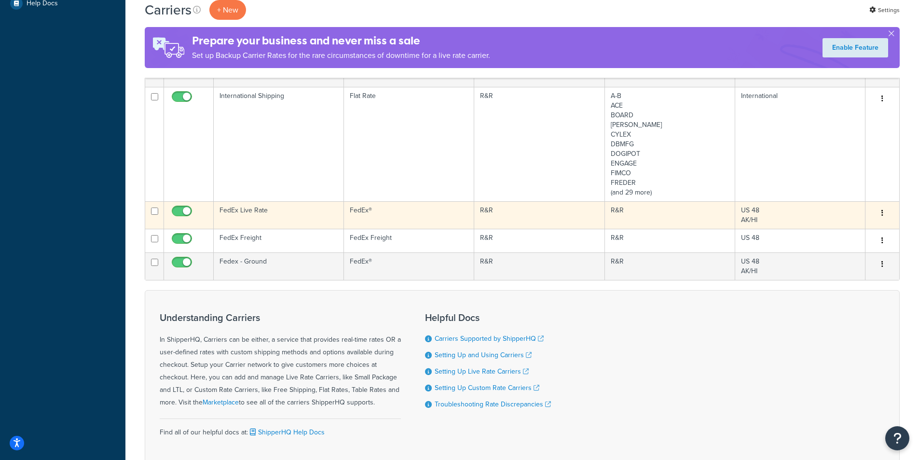
click at [882, 214] on icon "button" at bounding box center [883, 212] width 2 height 7
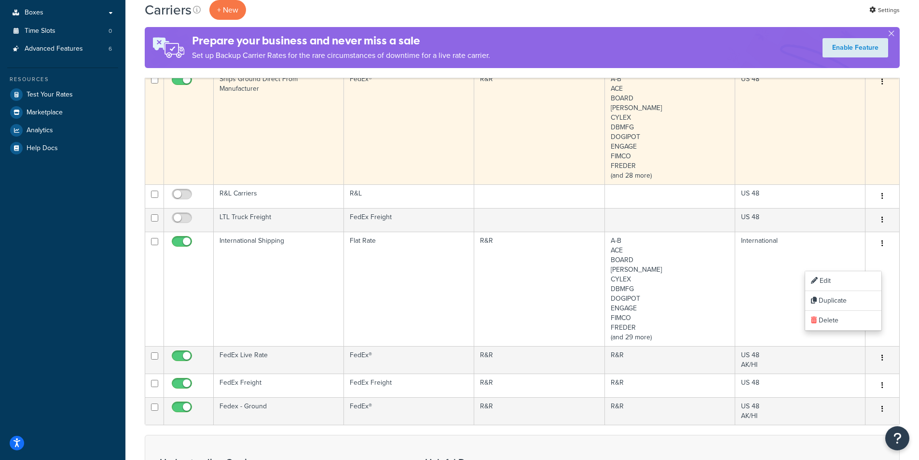
scroll to position [338, 0]
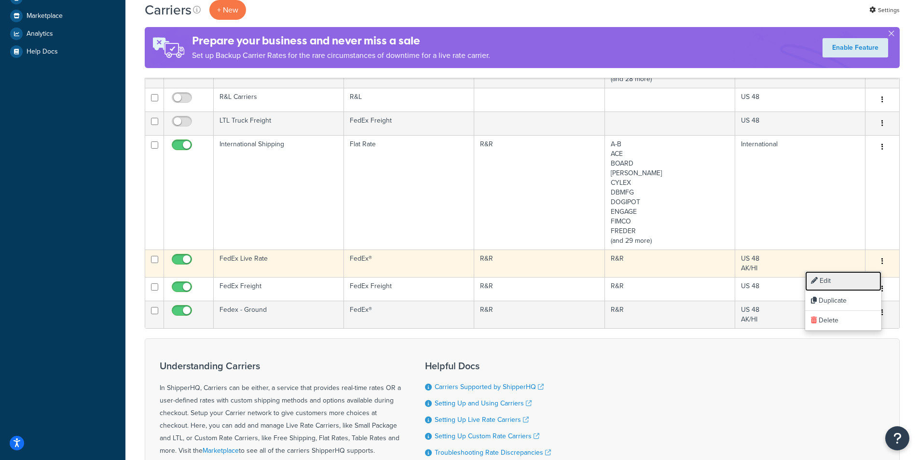
click at [826, 281] on link "Edit" at bounding box center [843, 281] width 76 height 20
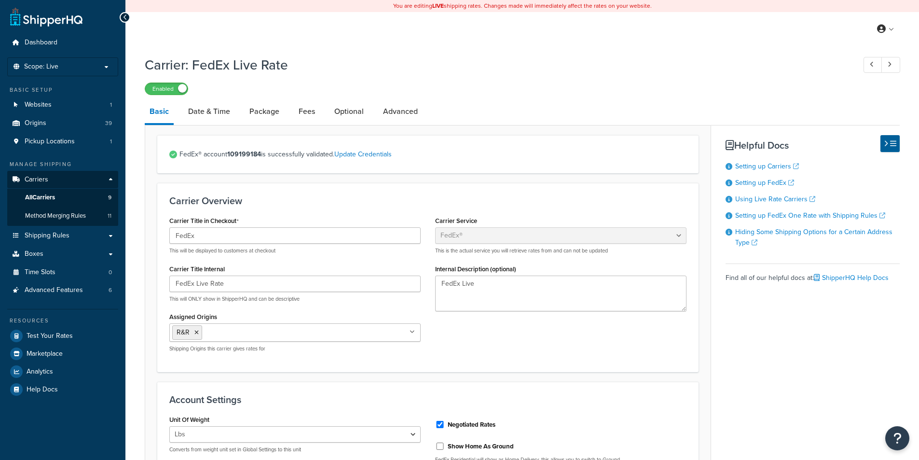
select select "fedEx"
select select "REGULAR_PICKUP"
select select "YOUR_PACKAGING"
click at [378, 156] on link "Update Credentials" at bounding box center [362, 154] width 57 height 10
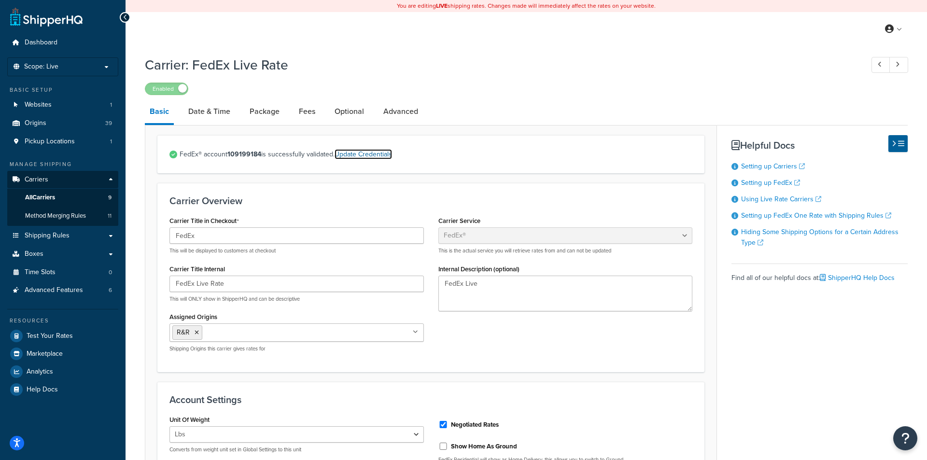
select select "US"
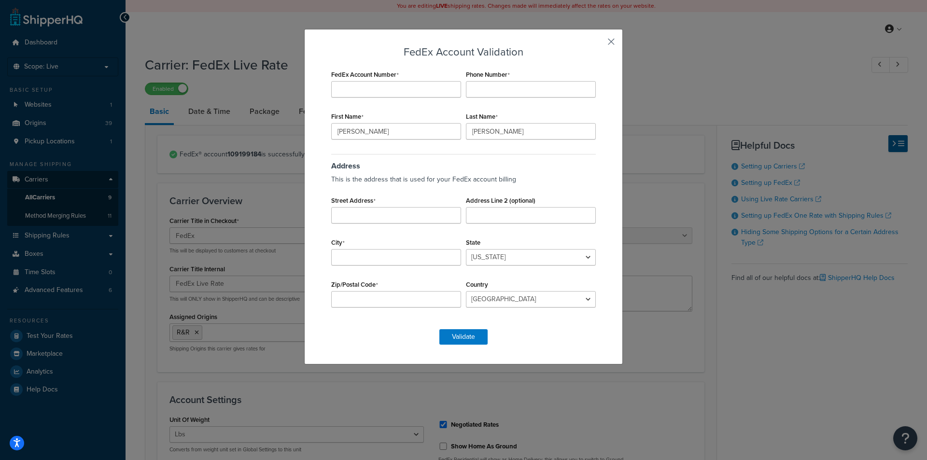
click at [598, 44] on button "button" at bounding box center [597, 45] width 2 height 2
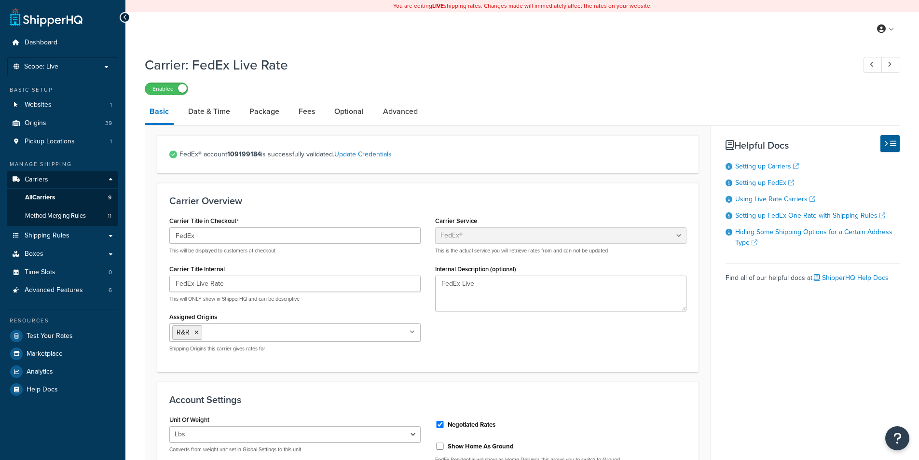
select select "fedEx"
select select "REGULAR_PICKUP"
select select "YOUR_PACKAGING"
click at [382, 155] on link "Update Credentials" at bounding box center [362, 154] width 57 height 10
select select "US"
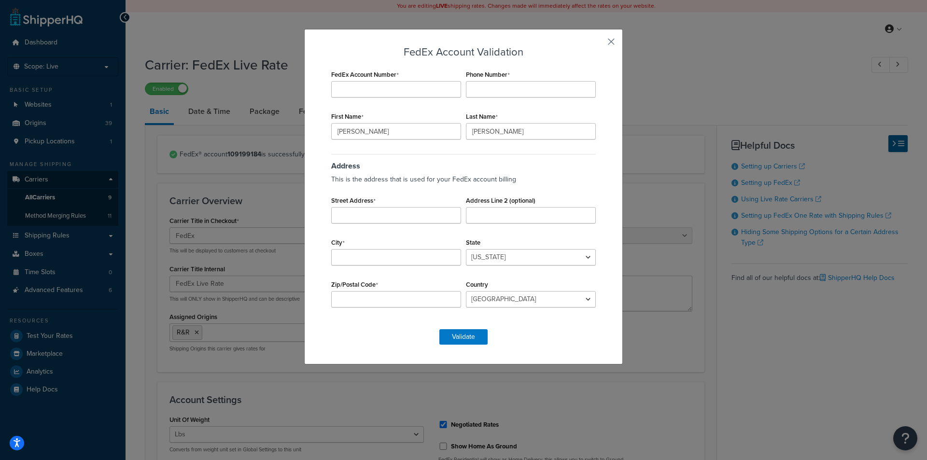
click at [598, 44] on button "button" at bounding box center [597, 45] width 2 height 2
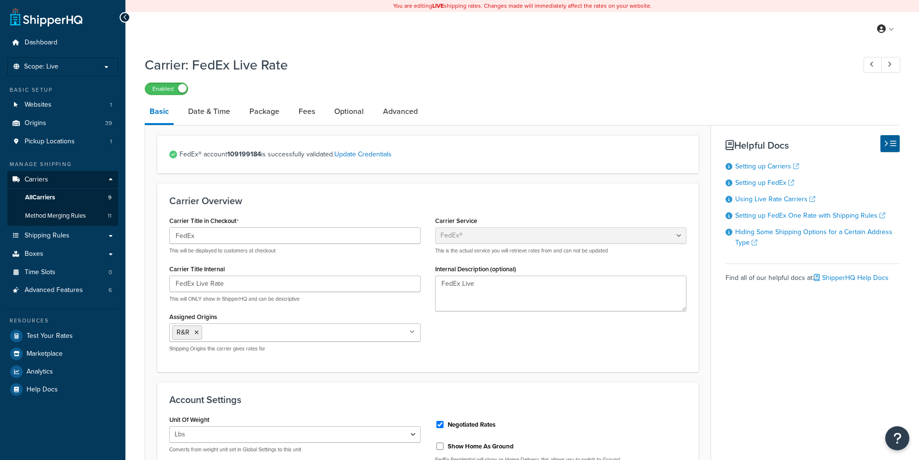
select select "fedEx"
select select "REGULAR_PICKUP"
select select "YOUR_PACKAGING"
click at [244, 154] on strong "109199184" at bounding box center [244, 154] width 34 height 10
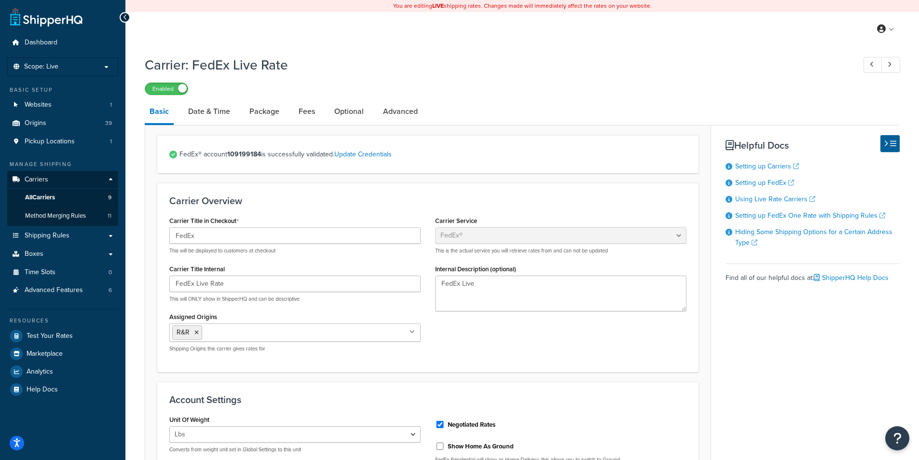
click at [510, 146] on div "FedEx® account 109199184 is successfully validated. Update Credentials" at bounding box center [427, 154] width 541 height 38
click at [64, 335] on span "Test Your Rates" at bounding box center [50, 336] width 46 height 8
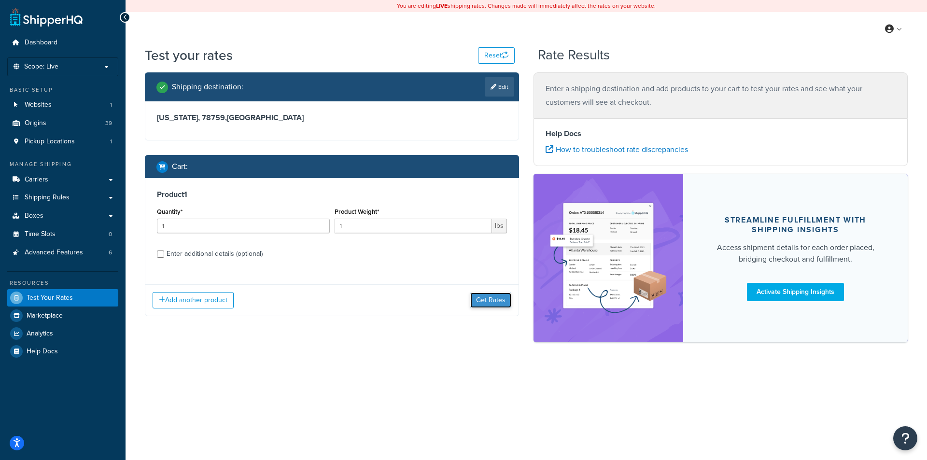
click at [496, 299] on button "Get Rates" at bounding box center [490, 299] width 41 height 15
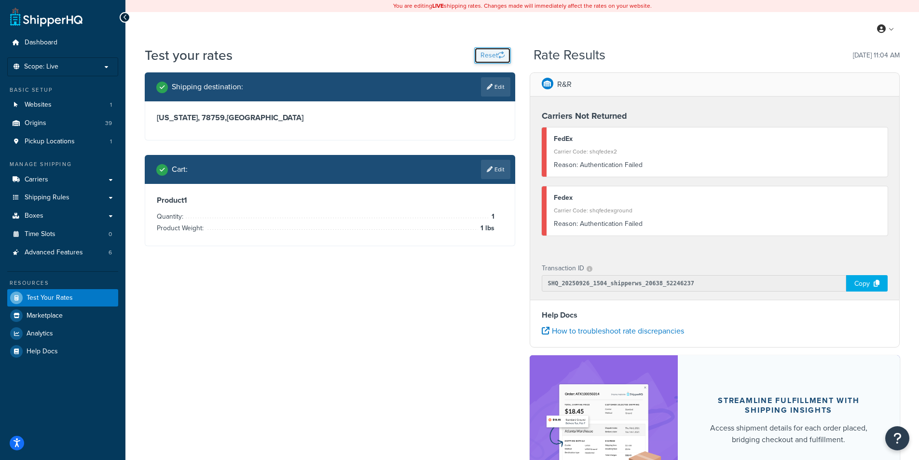
click at [474, 54] on button "Reset" at bounding box center [492, 55] width 37 height 16
select select "TX"
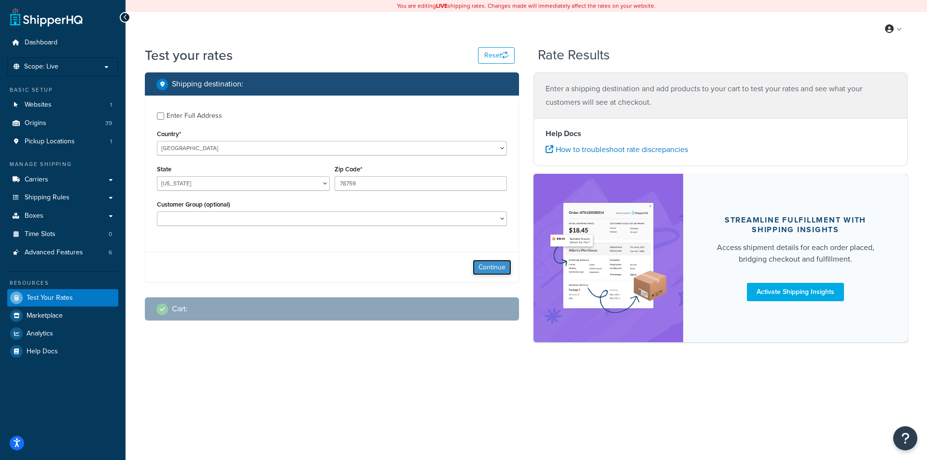
click at [498, 270] on button "Continue" at bounding box center [491, 267] width 39 height 15
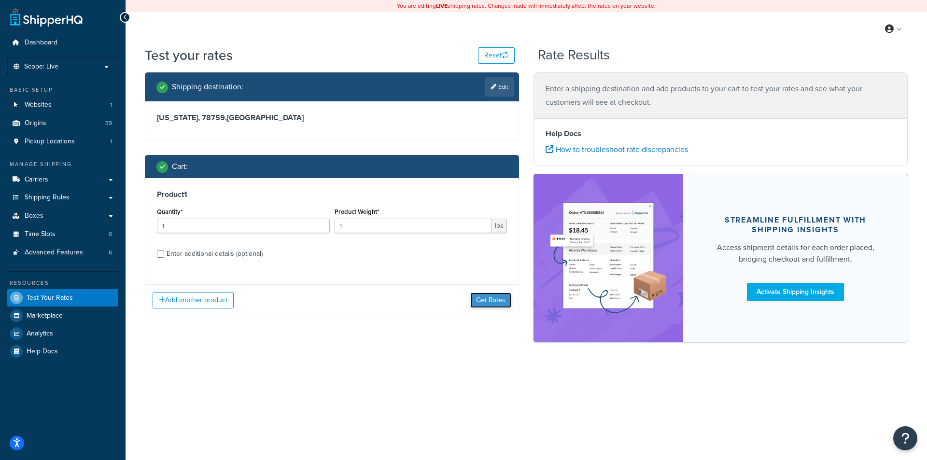
click at [501, 297] on button "Get Rates" at bounding box center [490, 299] width 41 height 15
click at [504, 298] on button "Get Rates" at bounding box center [490, 299] width 41 height 15
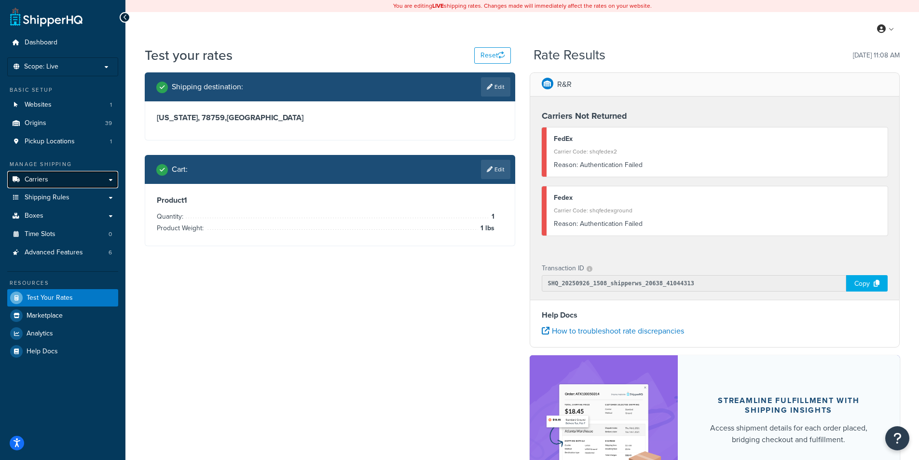
click at [47, 176] on span "Carriers" at bounding box center [37, 180] width 24 height 8
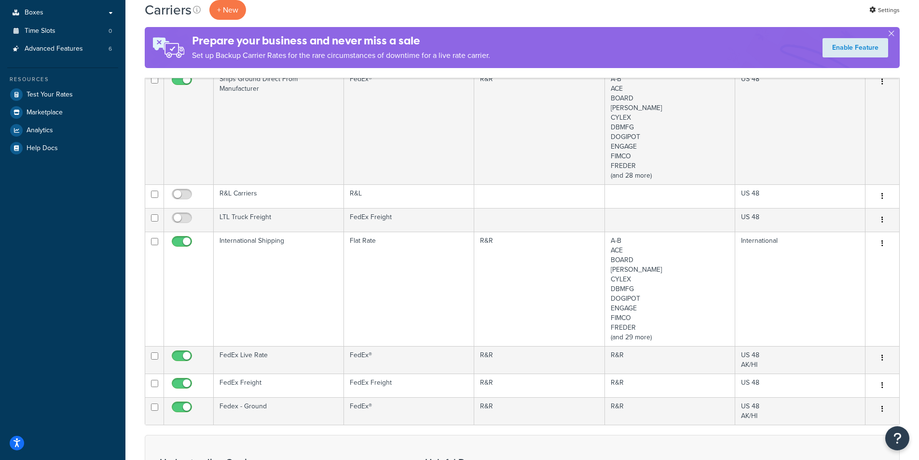
scroll to position [386, 0]
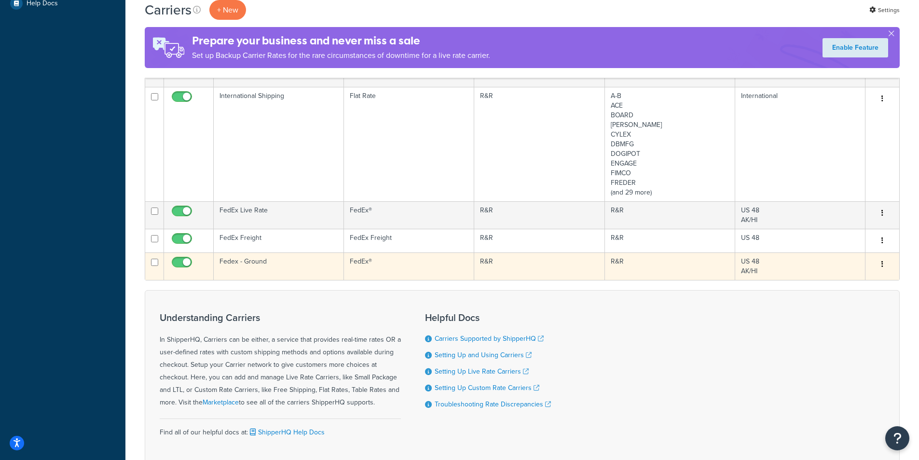
click at [877, 269] on button "button" at bounding box center [883, 264] width 14 height 15
click at [839, 283] on link "Edit" at bounding box center [843, 284] width 76 height 20
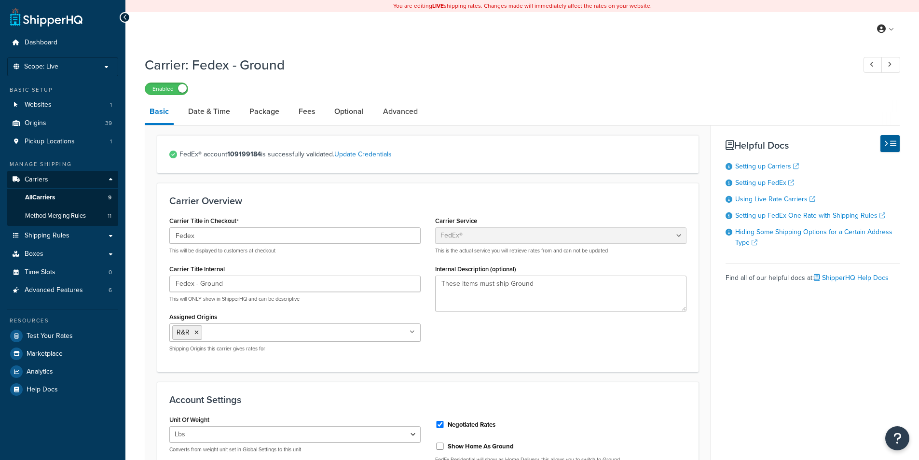
select select "fedEx"
select select "REGULAR_PICKUP"
select select "YOUR_PACKAGING"
click at [56, 333] on span "Test Your Rates" at bounding box center [50, 336] width 46 height 8
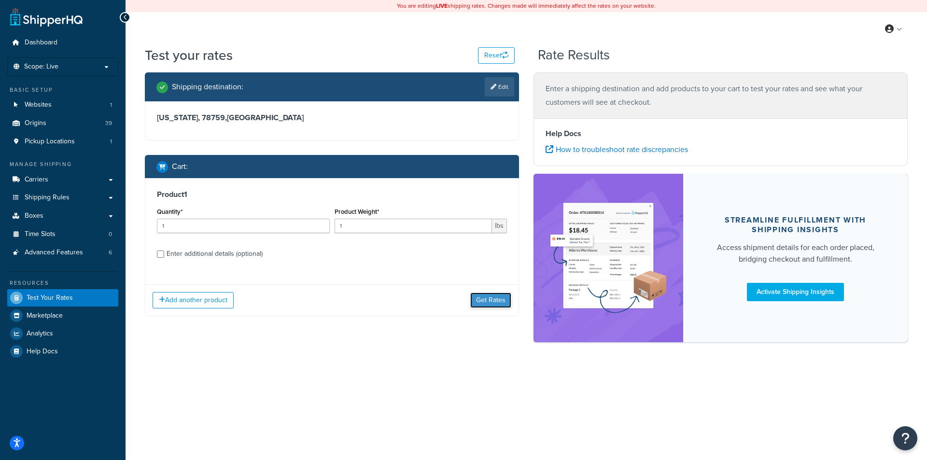
click at [489, 301] on button "Get Rates" at bounding box center [490, 299] width 41 height 15
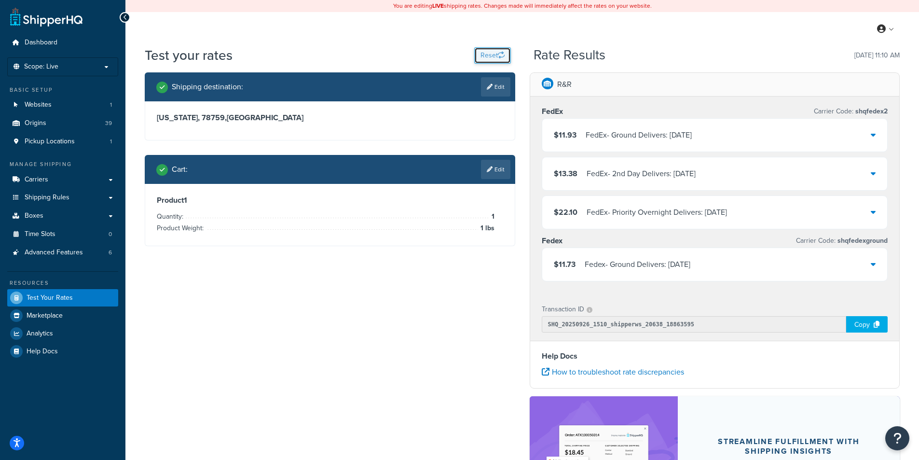
click at [500, 55] on icon "button" at bounding box center [501, 55] width 7 height 7
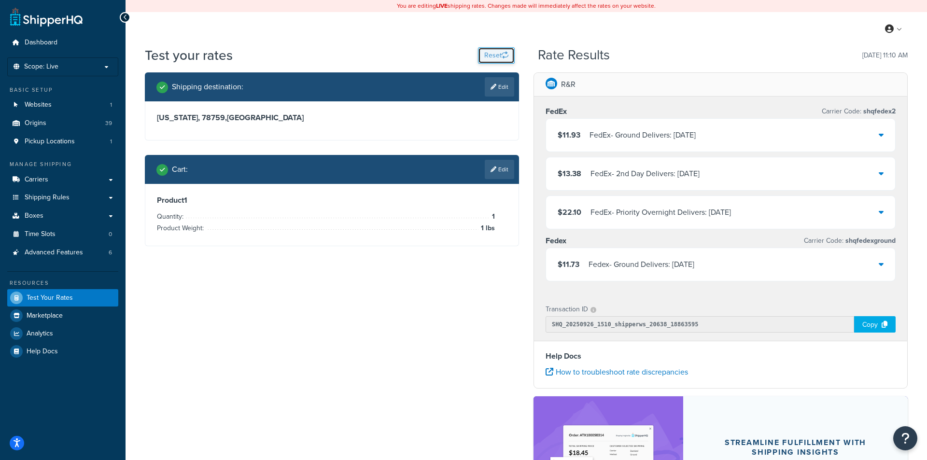
select select "[GEOGRAPHIC_DATA]"
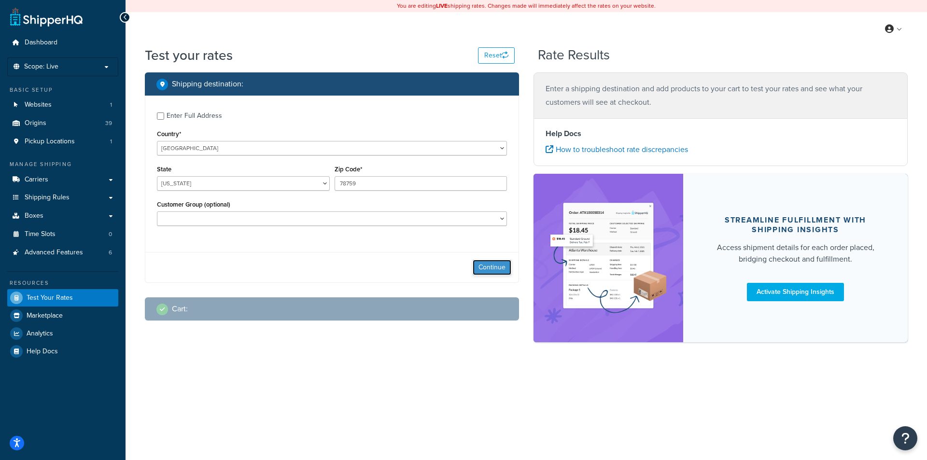
click at [500, 269] on button "Continue" at bounding box center [491, 267] width 39 height 15
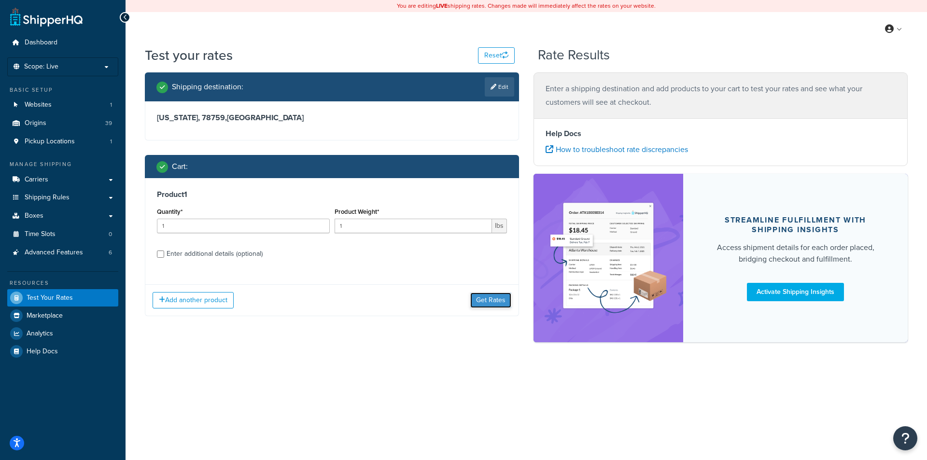
click at [492, 304] on button "Get Rates" at bounding box center [490, 299] width 41 height 15
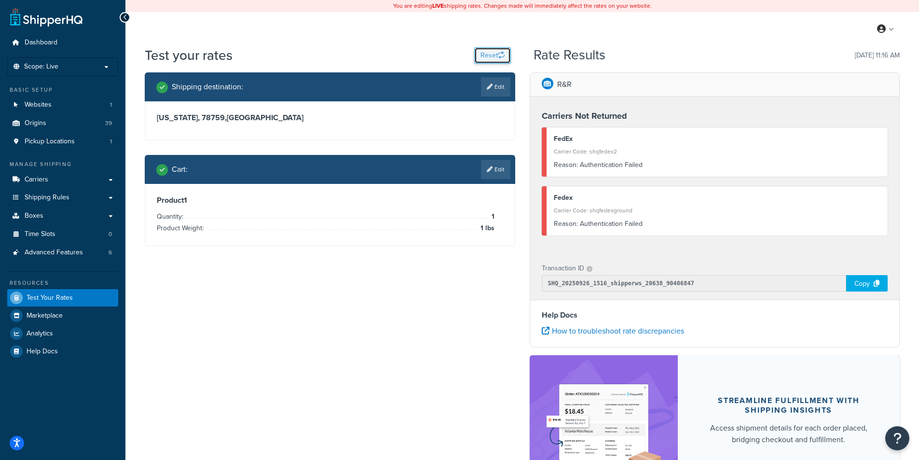
click at [491, 57] on button "Reset" at bounding box center [492, 55] width 37 height 16
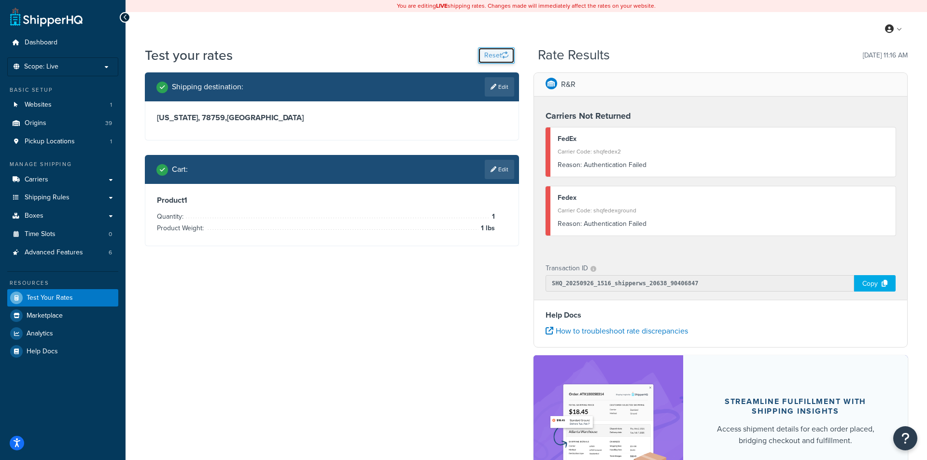
select select "[GEOGRAPHIC_DATA]"
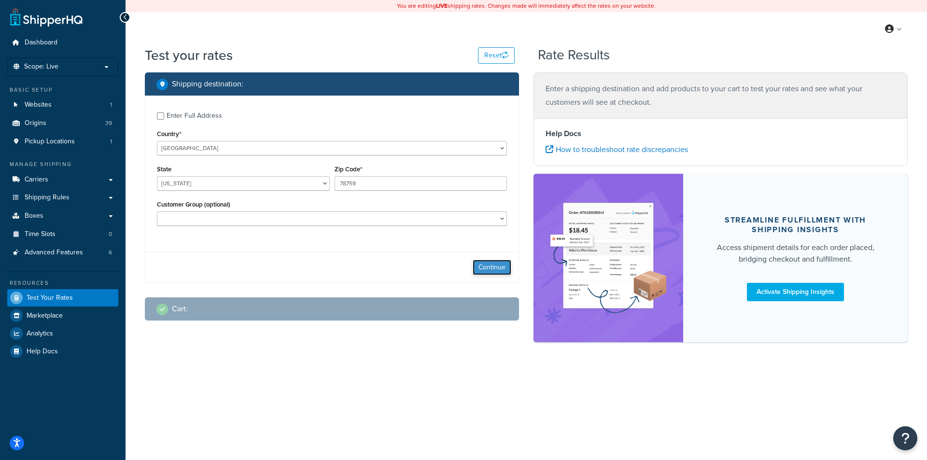
click at [486, 264] on button "Continue" at bounding box center [491, 267] width 39 height 15
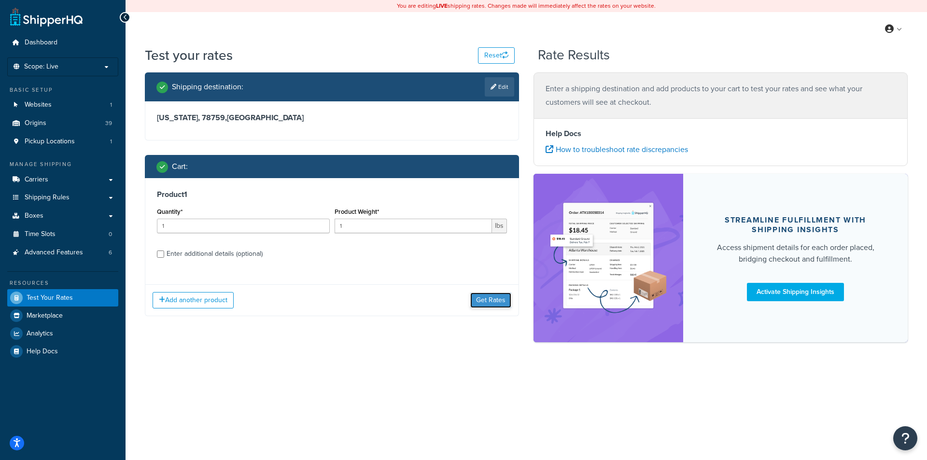
click at [500, 304] on button "Get Rates" at bounding box center [490, 299] width 41 height 15
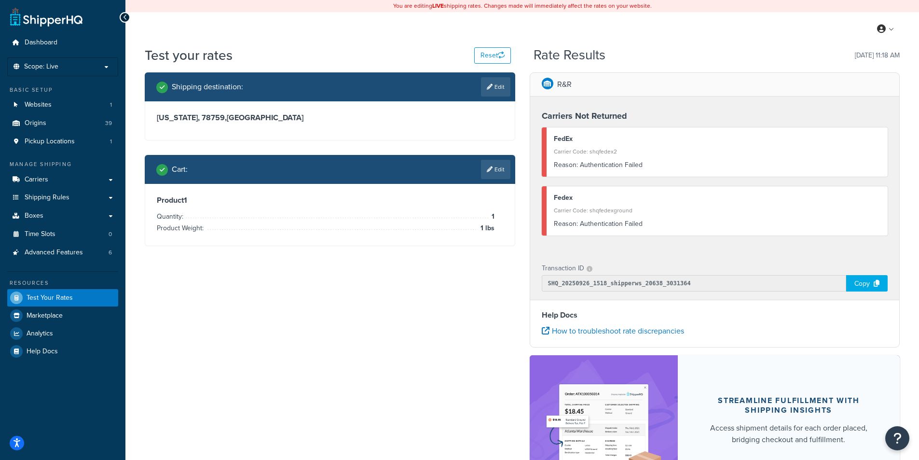
click at [306, 316] on div "Shipping destination : Edit [US_STATE], 78759 , [GEOGRAPHIC_DATA] Cart : Edit P…" at bounding box center [523, 301] width 770 height 459
click at [493, 56] on button "Reset" at bounding box center [492, 55] width 37 height 16
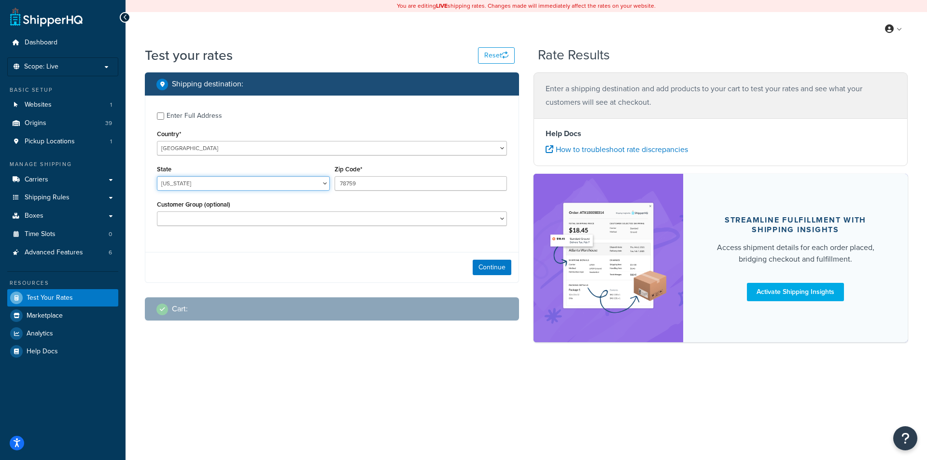
click at [255, 182] on select "[US_STATE] [US_STATE] [US_STATE] [US_STATE] [US_STATE] Armed Forces Americas Ar…" at bounding box center [243, 183] width 173 height 14
select select "MN"
click at [157, 177] on select "[US_STATE] [US_STATE] [US_STATE] [US_STATE] [US_STATE] Armed Forces Americas Ar…" at bounding box center [243, 183] width 173 height 14
drag, startPoint x: 383, startPoint y: 180, endPoint x: 284, endPoint y: 171, distance: 98.9
click at [284, 171] on div "State [US_STATE] [US_STATE] [US_STATE] [US_STATE] [US_STATE] Armed Forces Ameri…" at bounding box center [331, 180] width 355 height 35
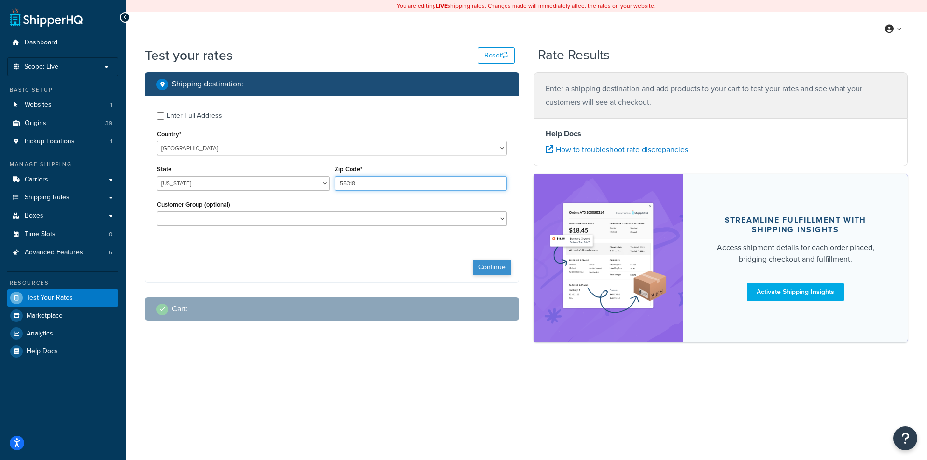
type input "55318"
click at [495, 266] on button "Continue" at bounding box center [491, 267] width 39 height 15
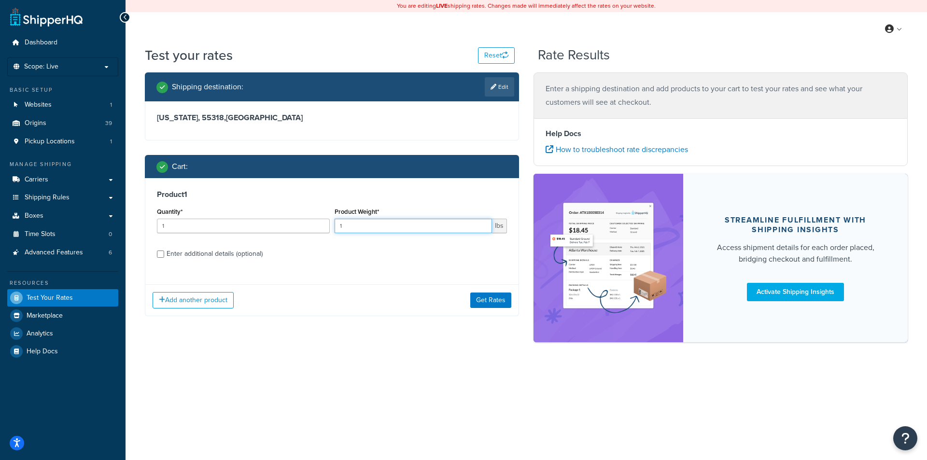
drag, startPoint x: 371, startPoint y: 232, endPoint x: 322, endPoint y: 226, distance: 49.6
click at [321, 226] on div "Quantity* 1 Product Weight* 1 lbs" at bounding box center [331, 222] width 355 height 35
type input "2"
click at [487, 297] on button "Get Rates" at bounding box center [490, 299] width 41 height 15
